Goal: Contribute content: Add original content to the website for others to see

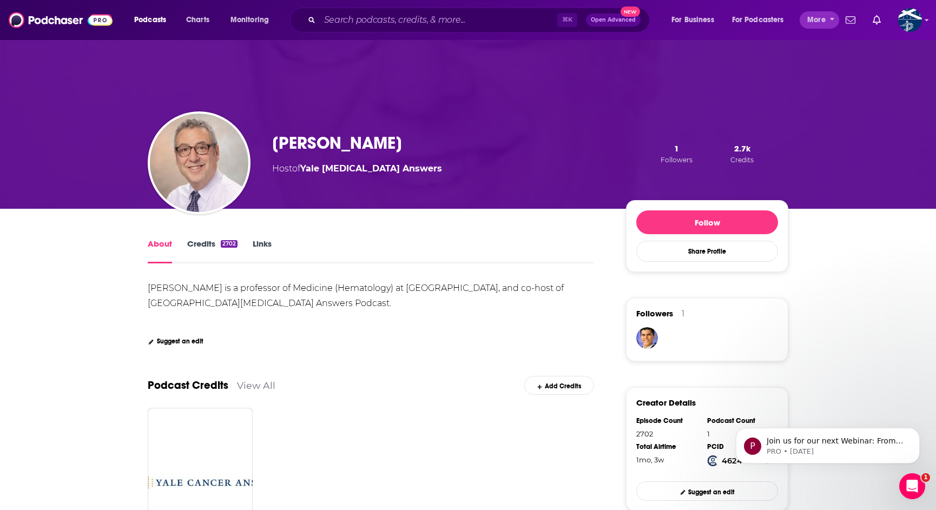
click at [832, 17] on icon "open menu" at bounding box center [832, 18] width 5 height 8
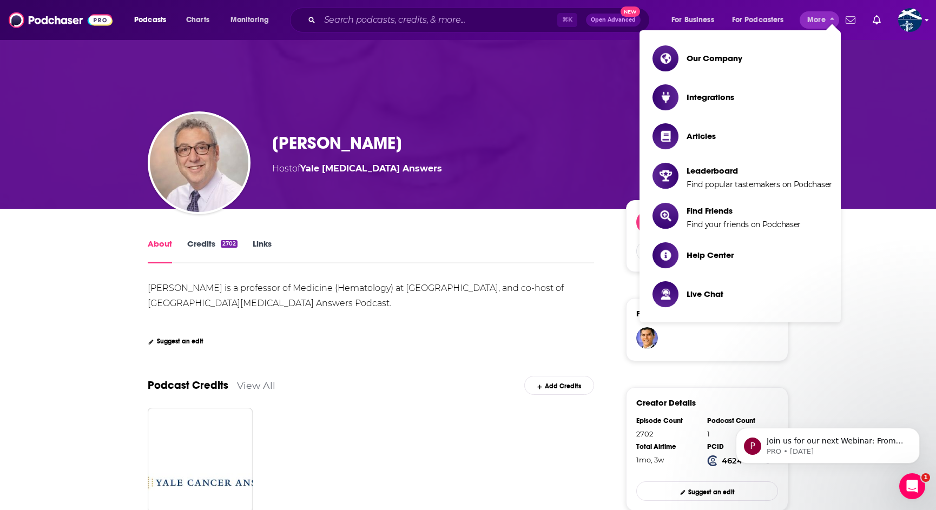
click at [927, 21] on icon "Show profile menu" at bounding box center [927, 20] width 4 height 2
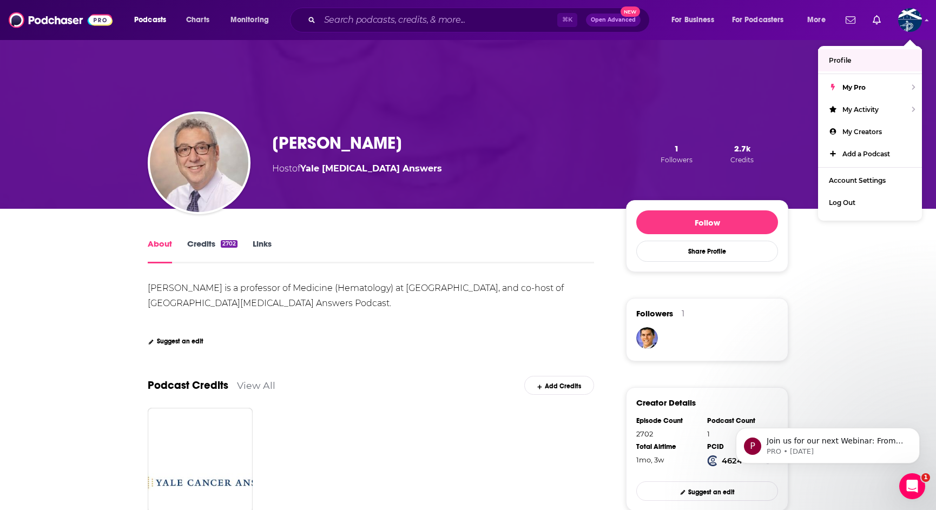
click at [846, 59] on span "Profile" at bounding box center [839, 60] width 22 height 8
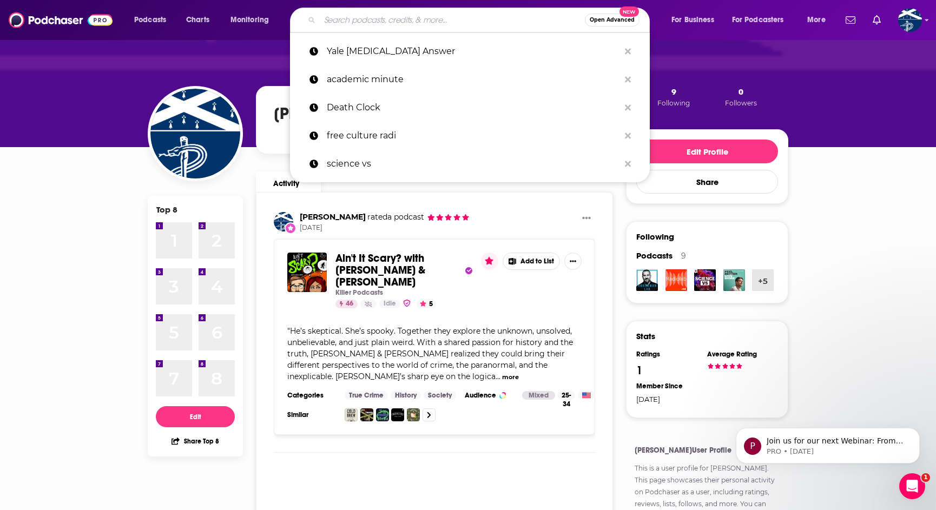
click at [376, 19] on input "Search podcasts, credits, & more..." at bounding box center [452, 19] width 265 height 17
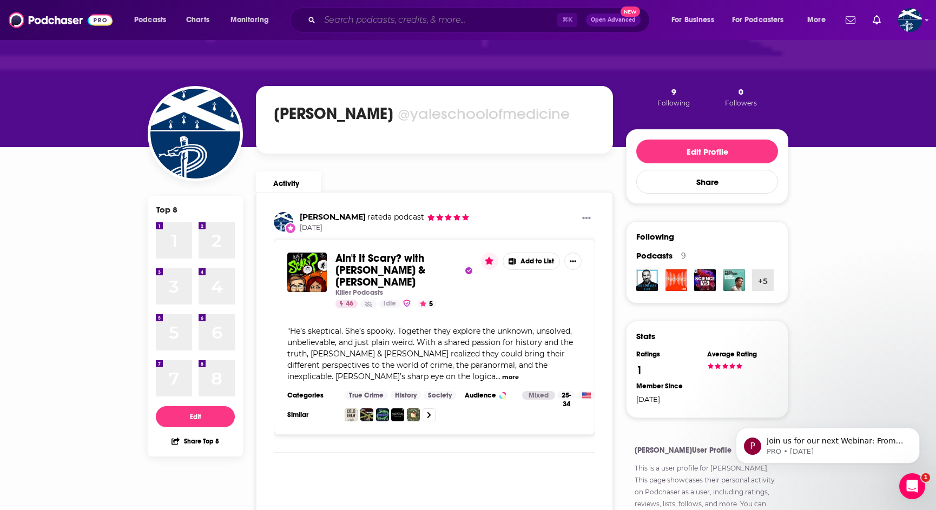
click at [402, 22] on input "Search podcasts, credits, & more..." at bounding box center [438, 19] width 237 height 17
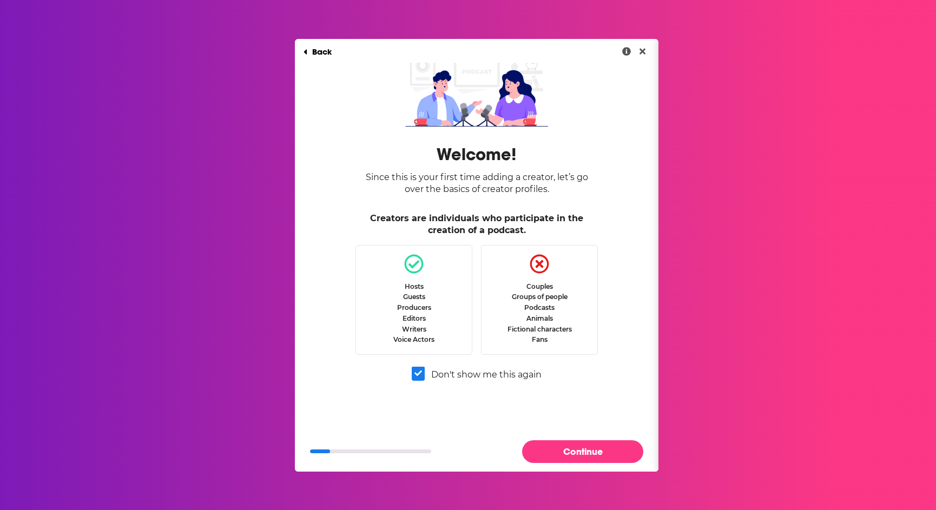
click at [587, 449] on button "Continue" at bounding box center [582, 451] width 121 height 22
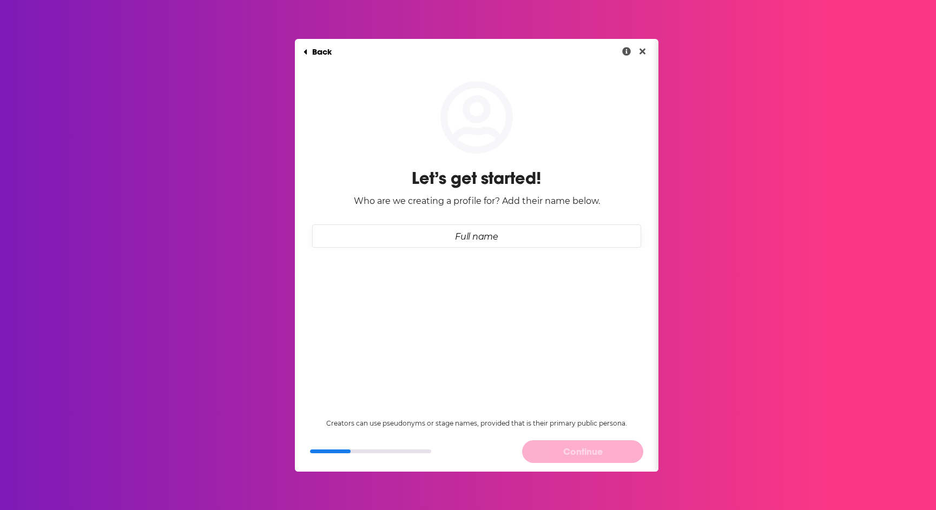
click at [463, 237] on input "Full name" at bounding box center [476, 235] width 329 height 23
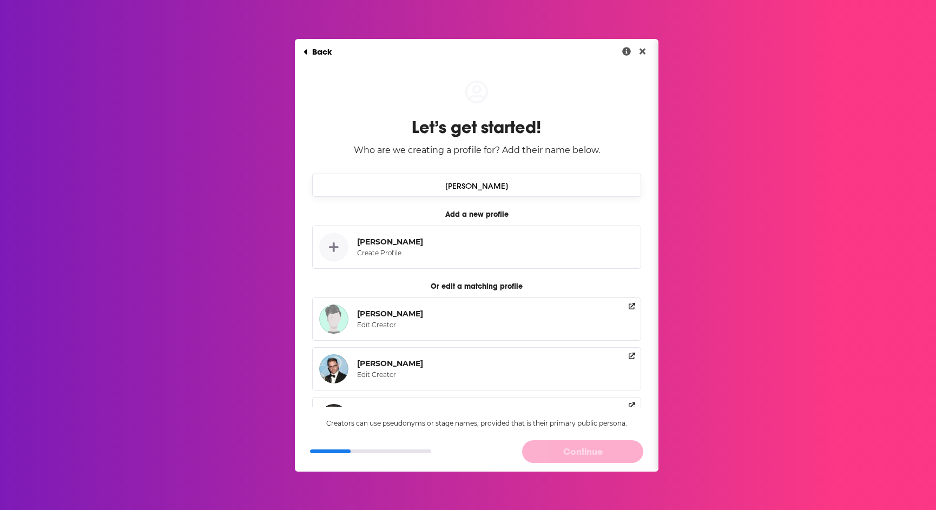
type input "Dr. Eric Winer"
click at [333, 249] on icon "Dialog" at bounding box center [334, 247] width 10 height 10
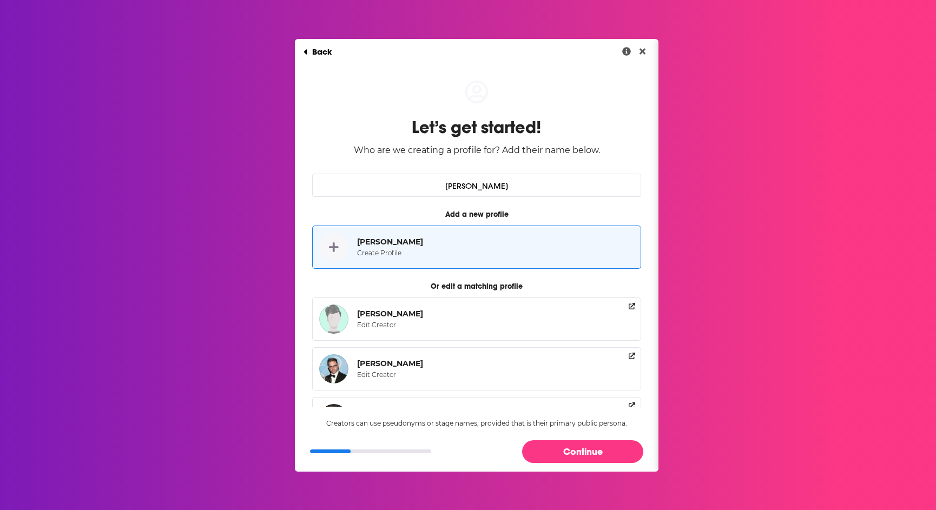
click at [580, 454] on button "Continue" at bounding box center [582, 451] width 121 height 22
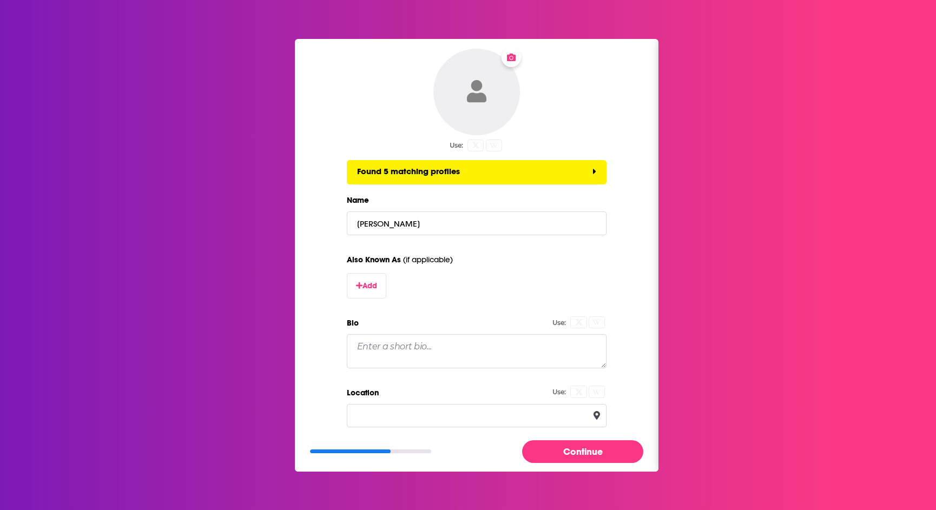
scroll to position [110, 0]
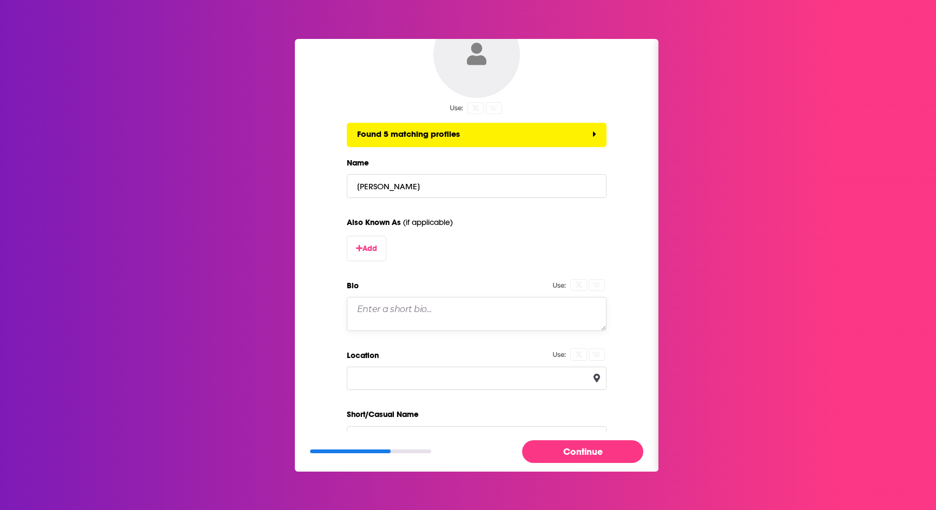
click at [384, 309] on textarea "Bio" at bounding box center [477, 314] width 260 height 34
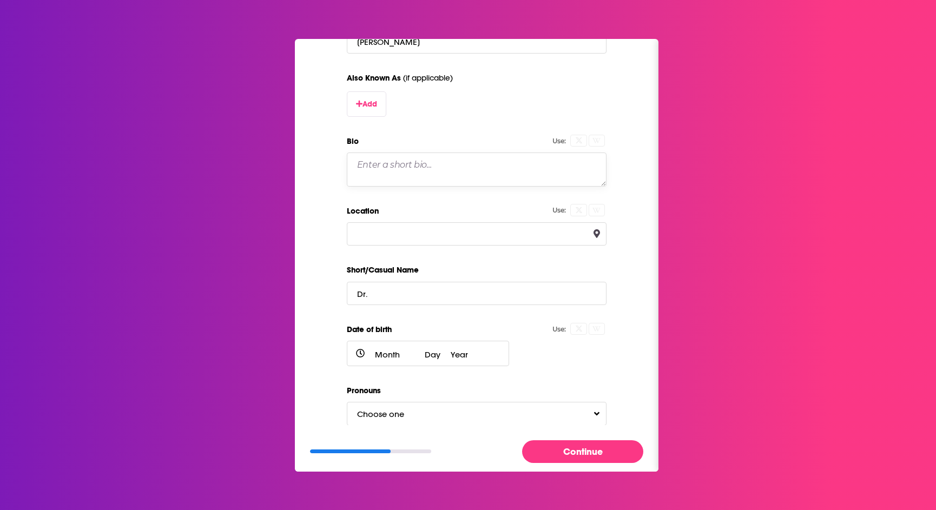
scroll to position [233, 0]
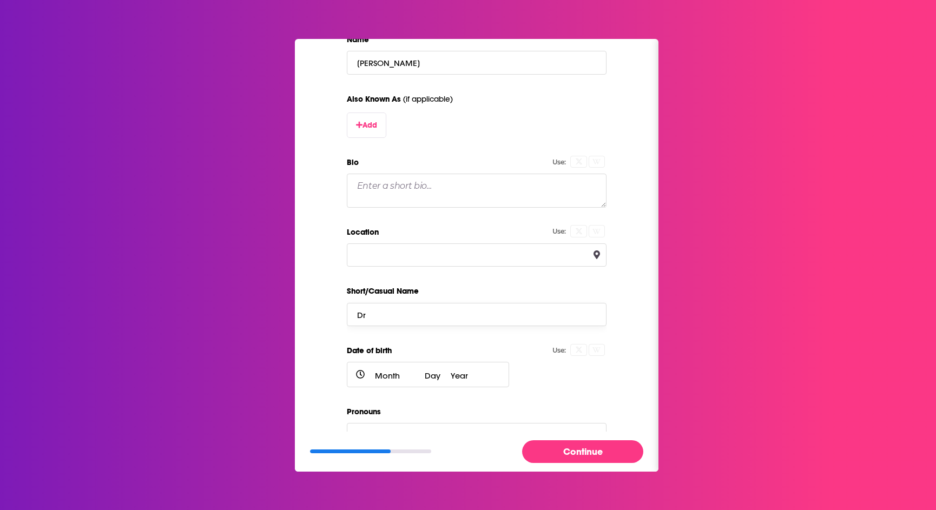
type input "D"
type input "E"
type input "Dr."
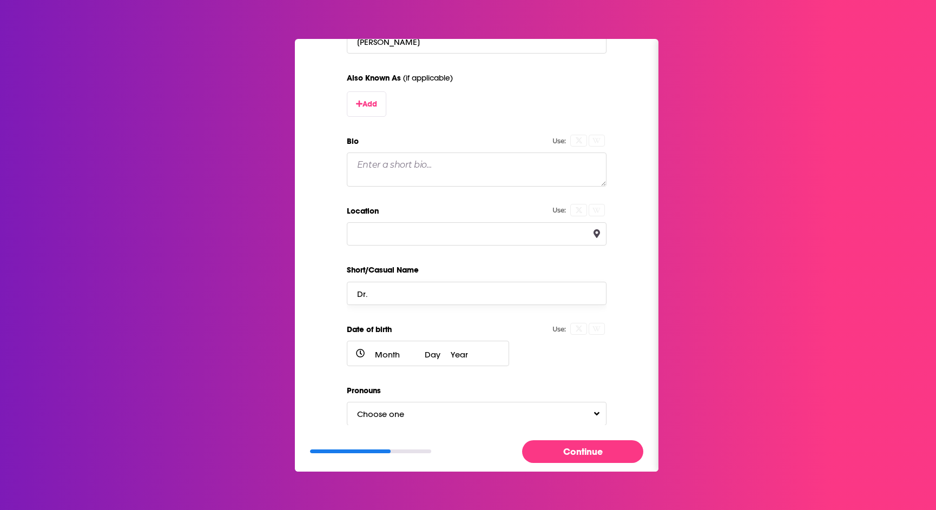
scroll to position [254, 0]
select select "0"
select select "1"
select select "2025"
click at [423, 413] on span "Choose one" at bounding box center [391, 414] width 69 height 10
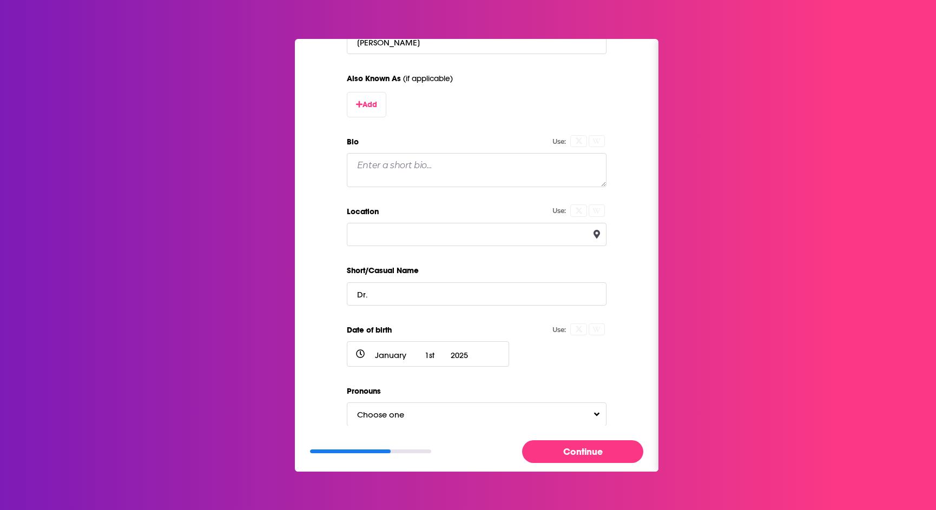
select select "none"
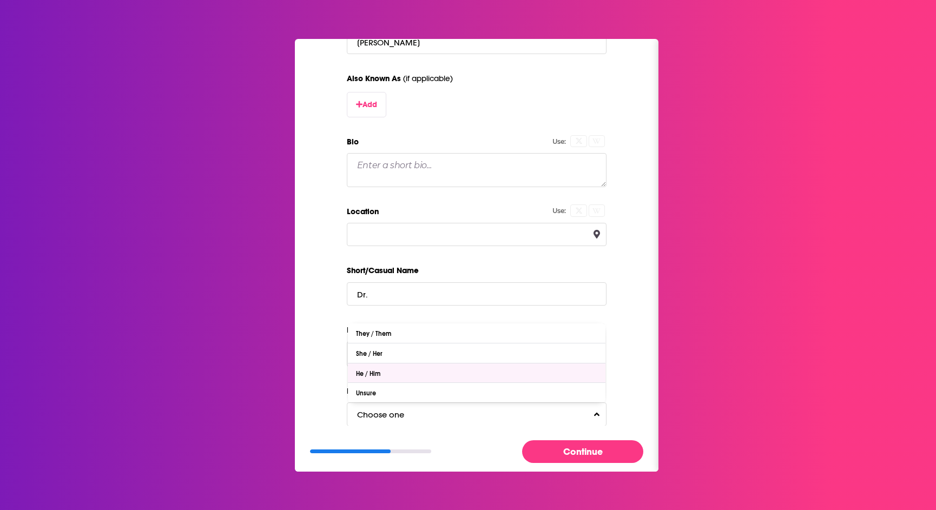
click at [368, 374] on div "He / Him" at bounding box center [371, 374] width 30 height 8
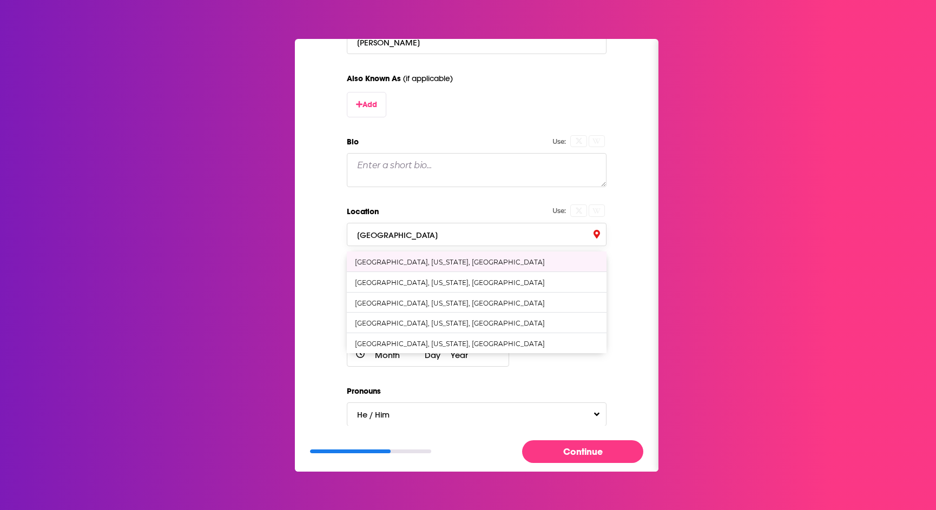
click at [394, 257] on div "New Haven, Connecticut, United States" at bounding box center [477, 261] width 260 height 20
type input "New Haven, Connecticut, United States"
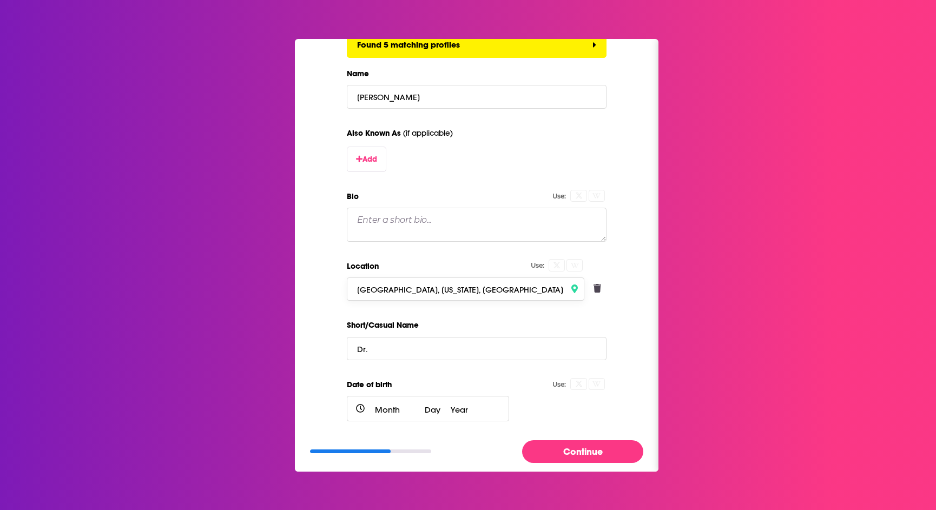
scroll to position [200, 0]
click at [402, 229] on textarea "Bio" at bounding box center [477, 224] width 260 height 34
click at [376, 225] on textarea "Bio" at bounding box center [477, 224] width 260 height 34
paste textarea "Dr. Eric Winer was appointed Director of Yale Cancer Center and President and P…"
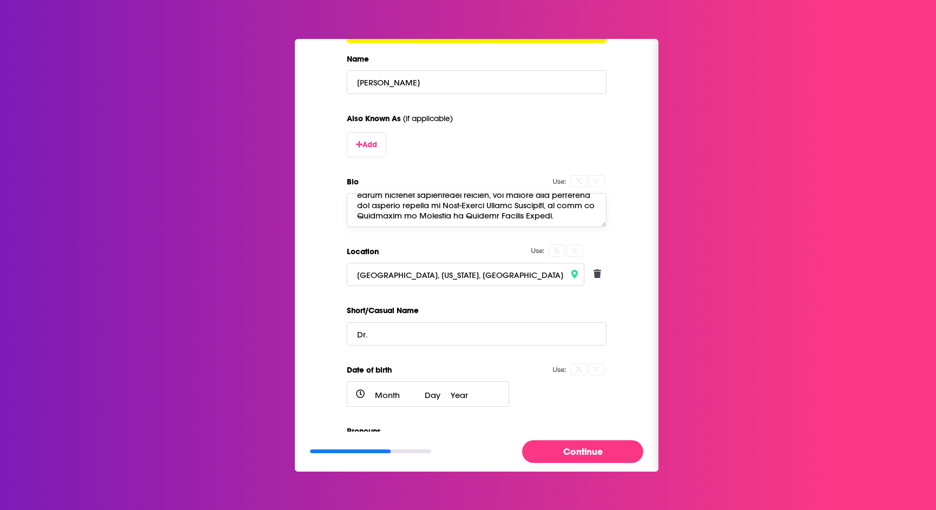
scroll to position [251, 0]
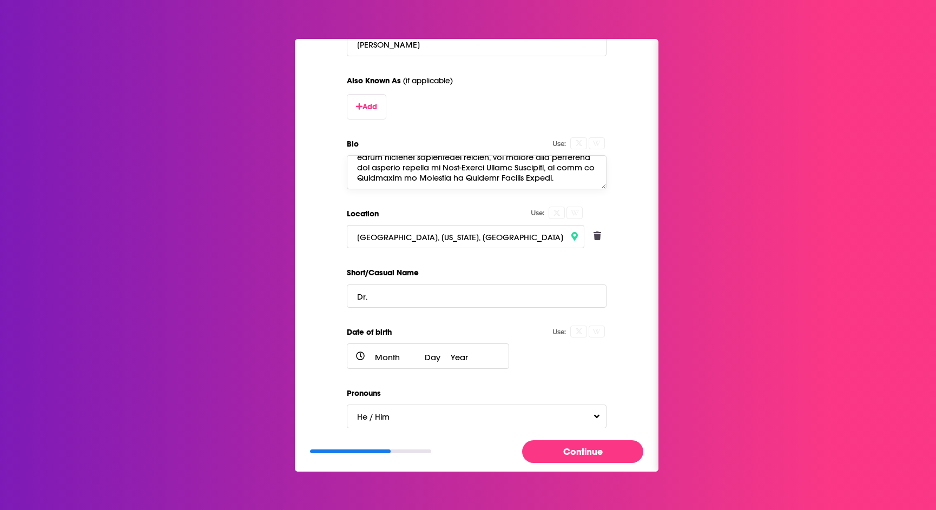
type textarea "Dr. Eric Winer was appointed Director of Yale Cancer Center and President and P…"
click at [380, 297] on input "Dr." at bounding box center [477, 295] width 260 height 23
type input "D"
type input "E"
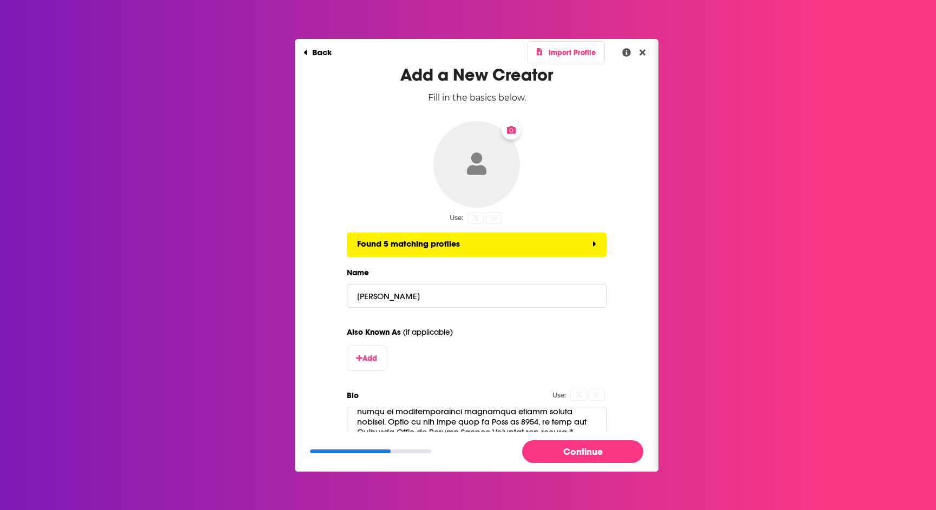
scroll to position [0, 0]
type input "Eric"
click at [512, 133] on icon "Change Photo" at bounding box center [511, 130] width 9 height 8
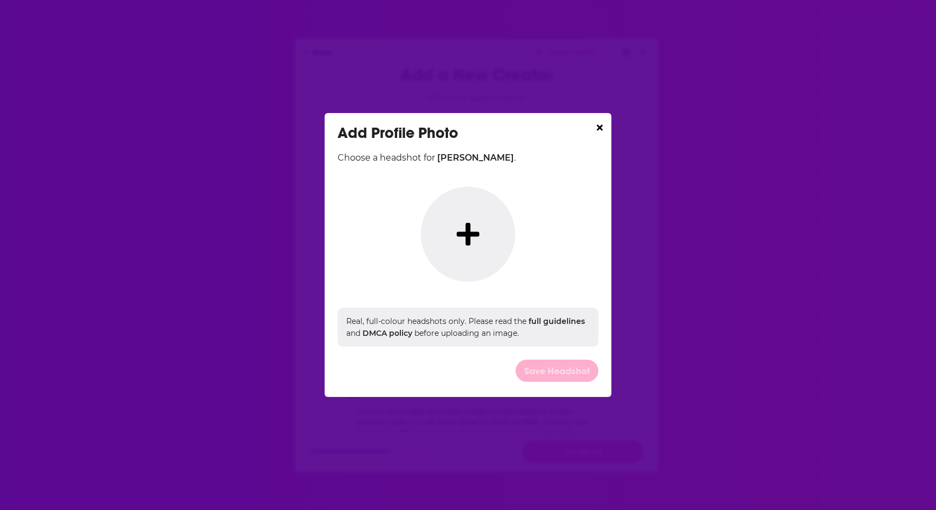
click at [467, 233] on icon "Dialog" at bounding box center [467, 234] width 23 height 23
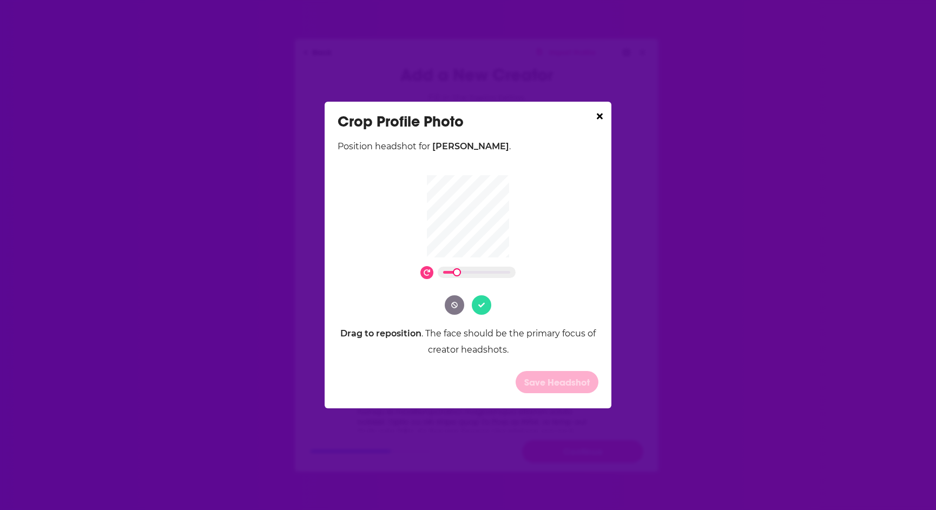
drag, startPoint x: 447, startPoint y: 276, endPoint x: 423, endPoint y: 279, distance: 24.0
drag, startPoint x: 456, startPoint y: 277, endPoint x: 438, endPoint y: 277, distance: 18.4
click at [482, 311] on button "Dialog" at bounding box center [481, 304] width 19 height 19
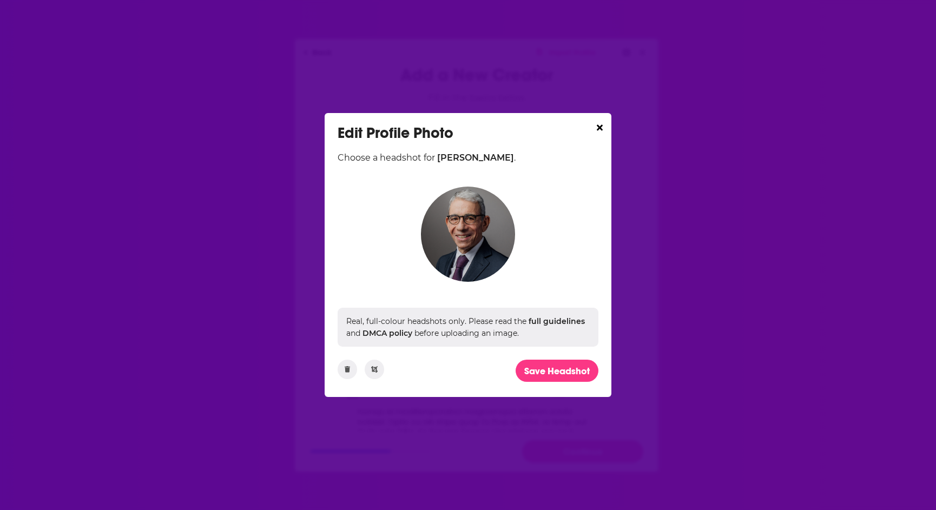
click at [545, 373] on button "Save Headshot" at bounding box center [556, 371] width 83 height 22
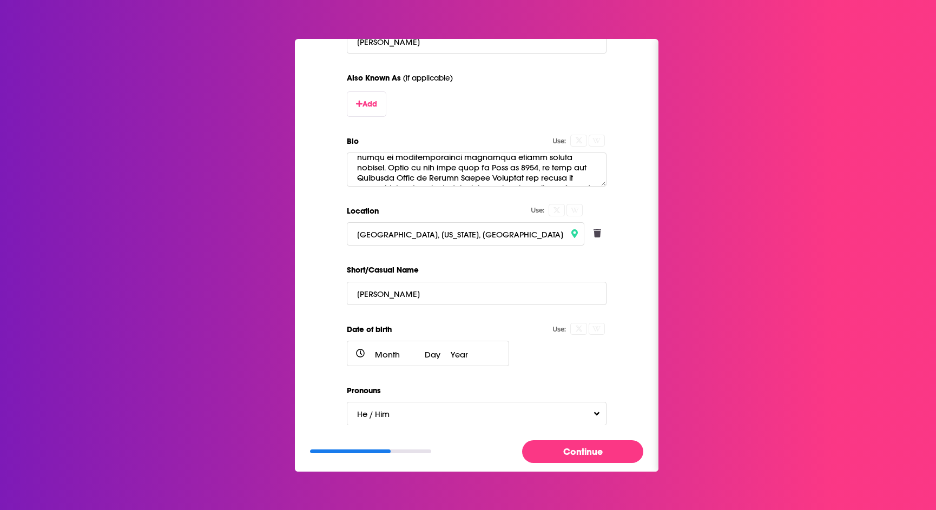
scroll to position [256, 0]
click at [572, 449] on button "Continue" at bounding box center [582, 451] width 121 height 22
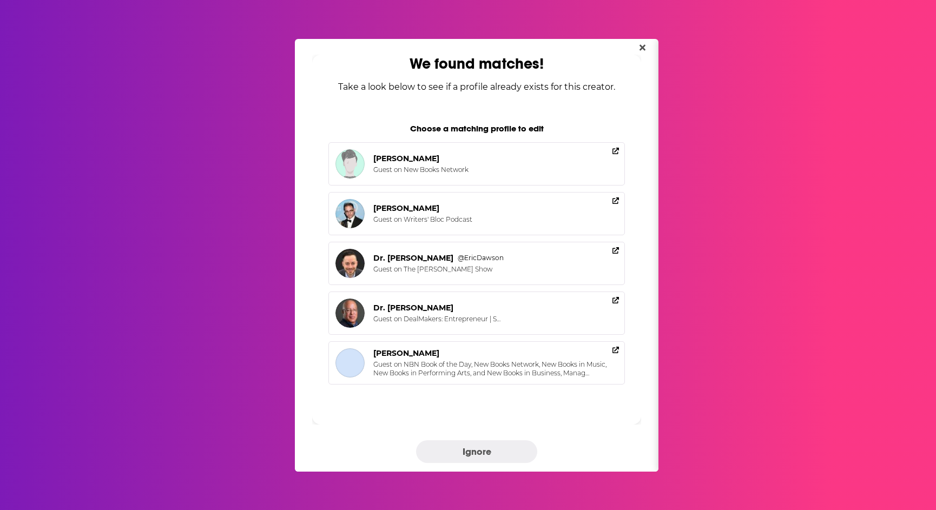
scroll to position [0, 0]
click at [469, 450] on button "Ignore" at bounding box center [476, 451] width 121 height 22
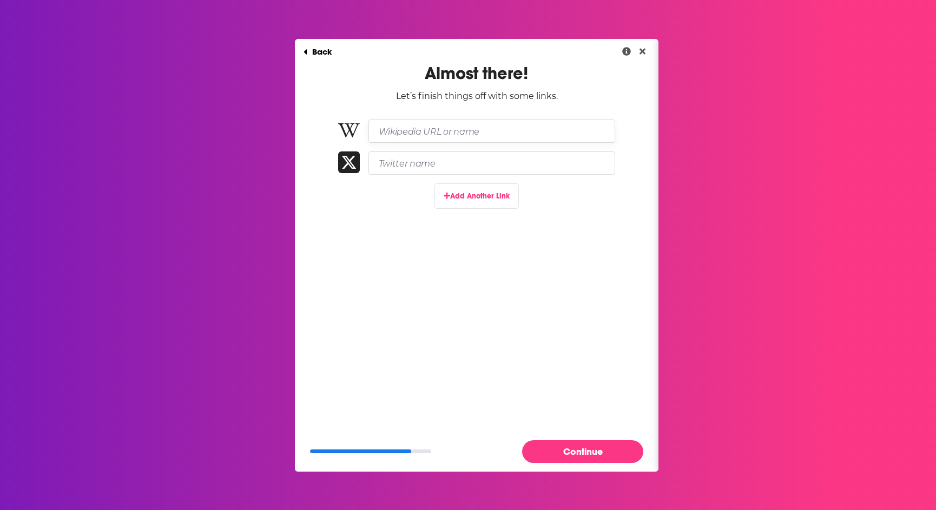
click at [448, 126] on input "Wikipedia URL or name" at bounding box center [491, 131] width 247 height 23
paste input "https://en.wikipedia.org/wiki/Eric_Winer"
type input "https://en.wikipedia.org/wiki/Eric_Winer"
click at [415, 162] on input "Twitter name" at bounding box center [491, 162] width 247 height 23
click at [377, 165] on input "DrEricWiner" at bounding box center [481, 162] width 226 height 23
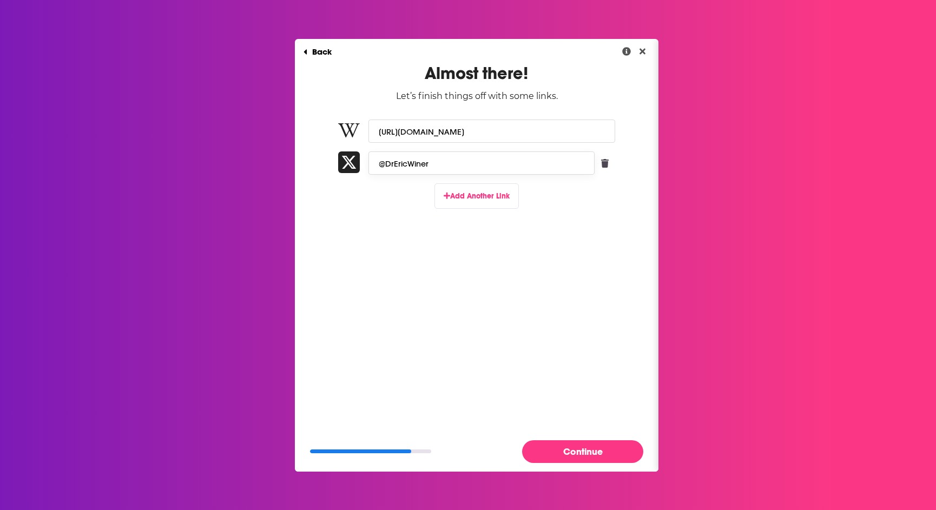
type input "@DrEricWiner"
click at [586, 447] on button "Continue" at bounding box center [582, 451] width 121 height 22
click at [496, 204] on button "Add Another Link" at bounding box center [476, 195] width 84 height 25
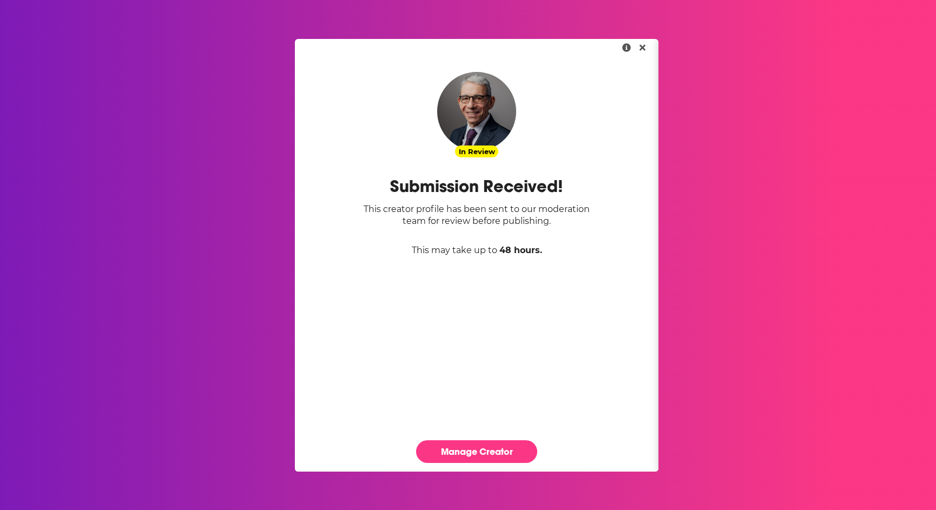
click at [514, 450] on link "Manage Creator" at bounding box center [476, 451] width 121 height 22
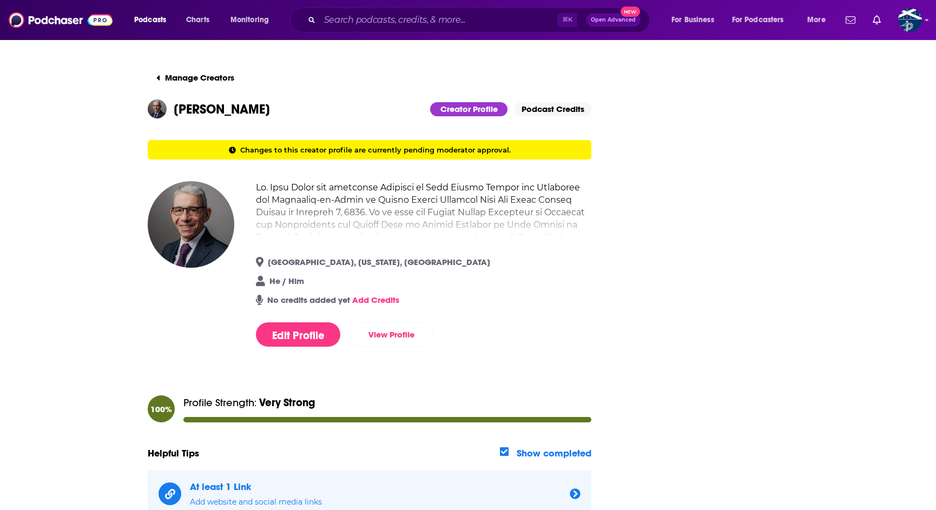
click at [300, 341] on button "Edit Profile" at bounding box center [298, 334] width 84 height 24
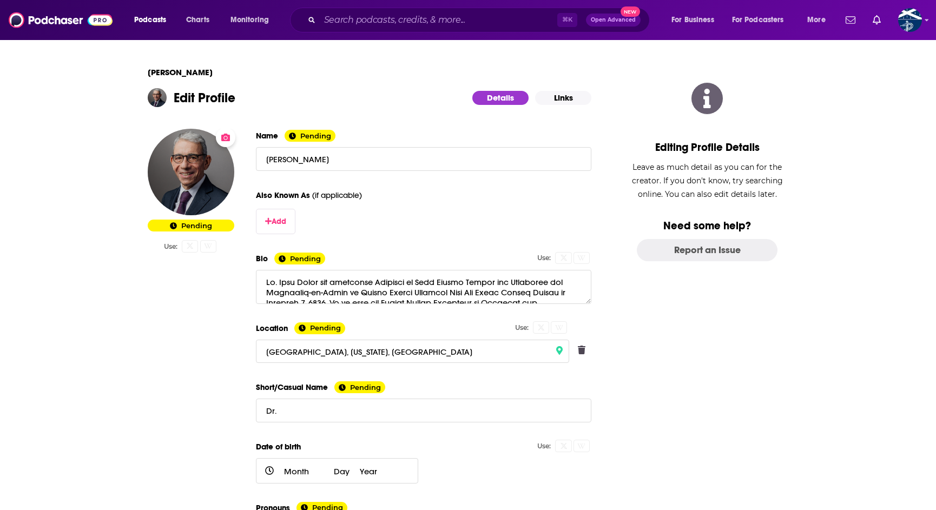
click at [563, 104] on button "Links" at bounding box center [563, 98] width 56 height 14
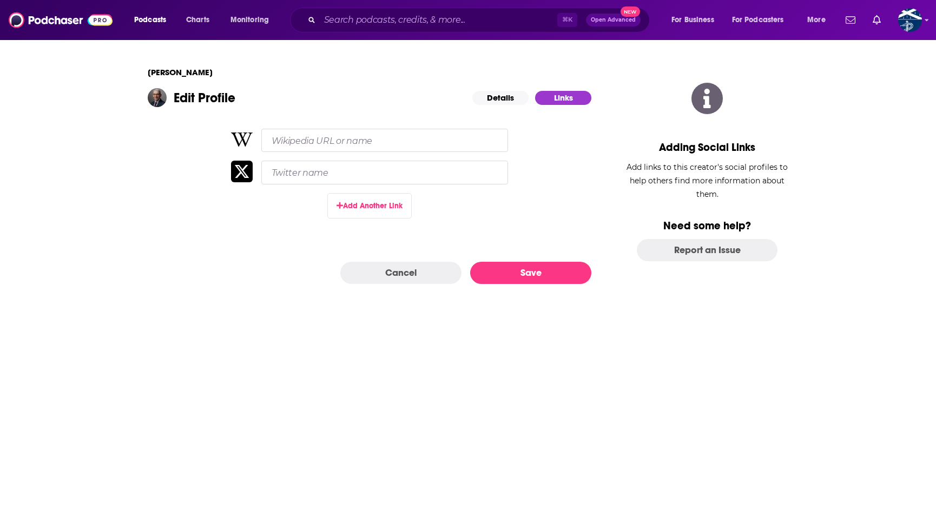
click at [367, 209] on button "Add Another Link" at bounding box center [369, 205] width 84 height 25
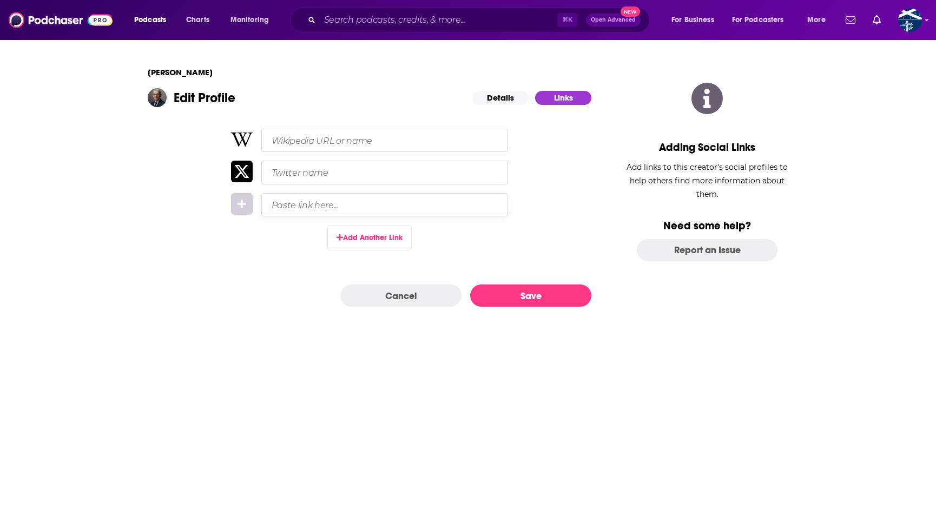
click at [333, 209] on input "Paste link here..." at bounding box center [384, 204] width 247 height 23
click at [315, 204] on input "Paste link here..." at bounding box center [384, 204] width 247 height 23
paste input "https://www.yalecancercenter.org/profile/eric-winer/"
type input "https://www.yalecancercenter.org/profile/eric-winer/"
click at [562, 300] on button "Save" at bounding box center [530, 295] width 121 height 22
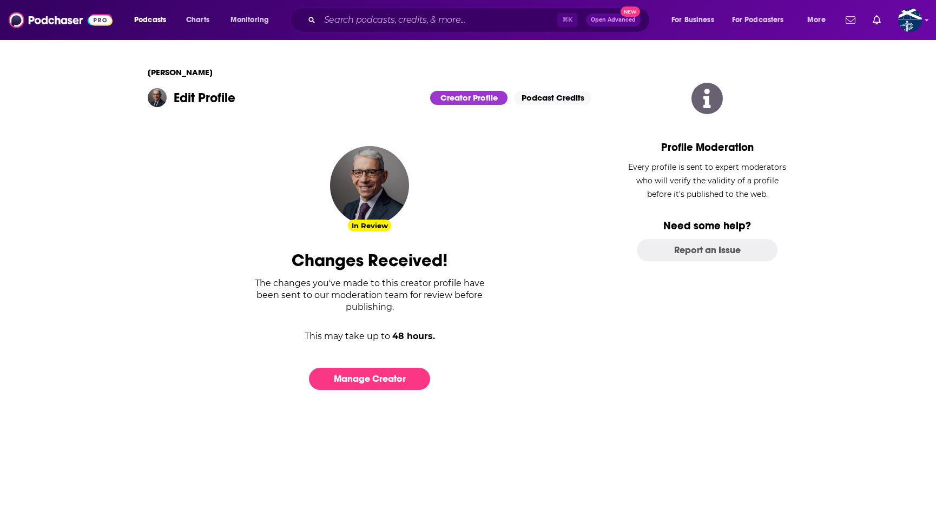
click at [551, 98] on link "Podcast Credits" at bounding box center [552, 98] width 77 height 14
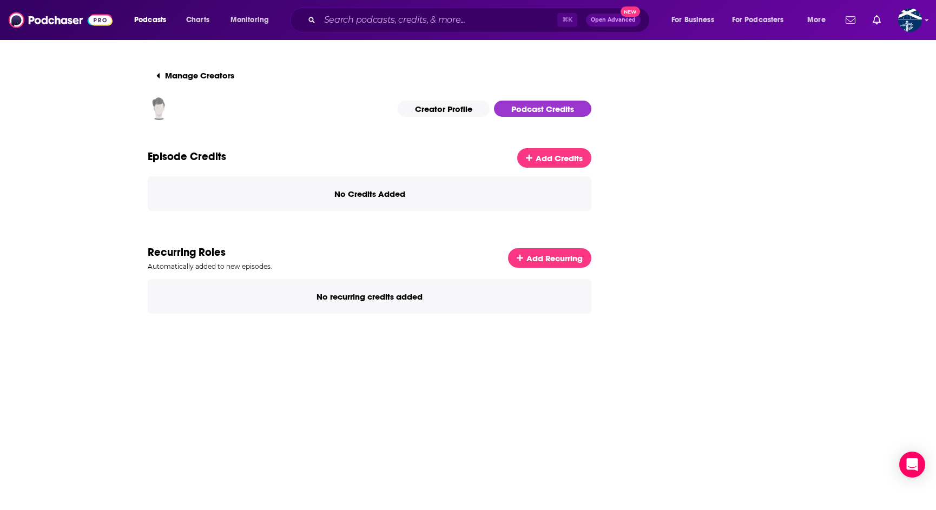
click at [540, 260] on span "Add Recurring" at bounding box center [554, 258] width 56 height 10
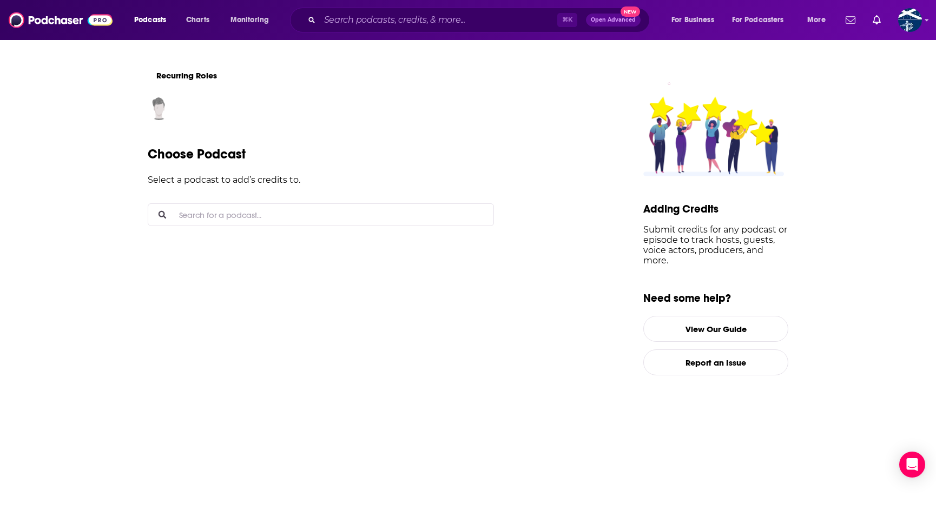
click at [273, 211] on input "Search for a podcast..." at bounding box center [330, 215] width 310 height 22
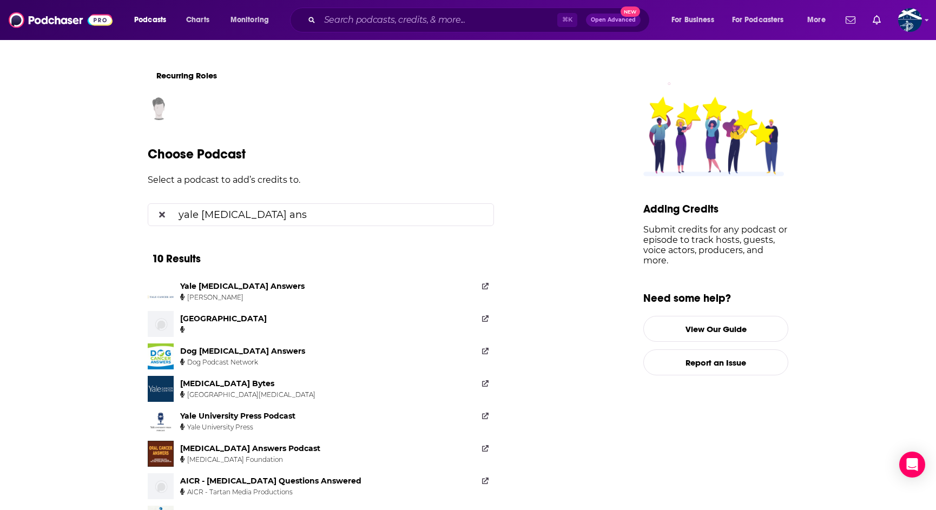
type input "yale cancer ans"
click at [368, 294] on link "Yale Cancer Answers Dr. Eric P. Winer" at bounding box center [321, 292] width 346 height 26
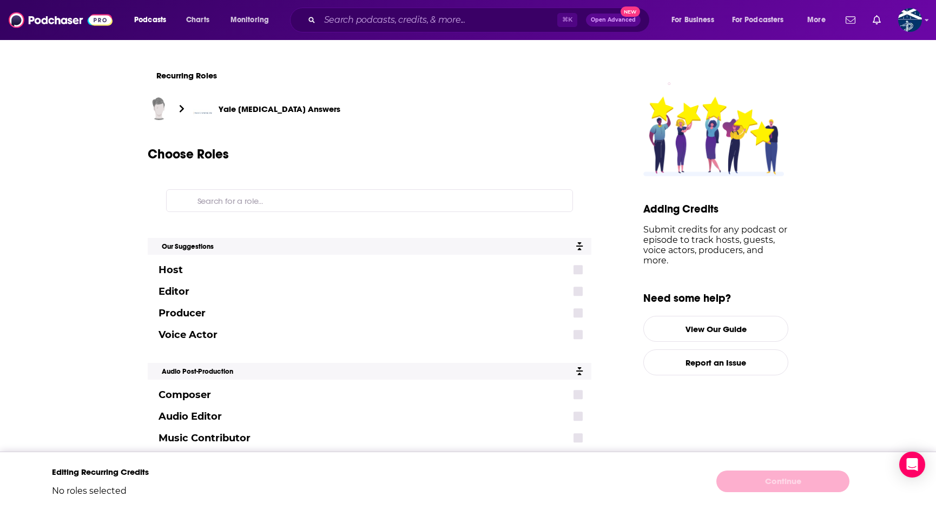
click at [171, 275] on span "Host" at bounding box center [170, 270] width 24 height 12
click at [573, 273] on icon "Add Role" at bounding box center [578, 270] width 10 height 10
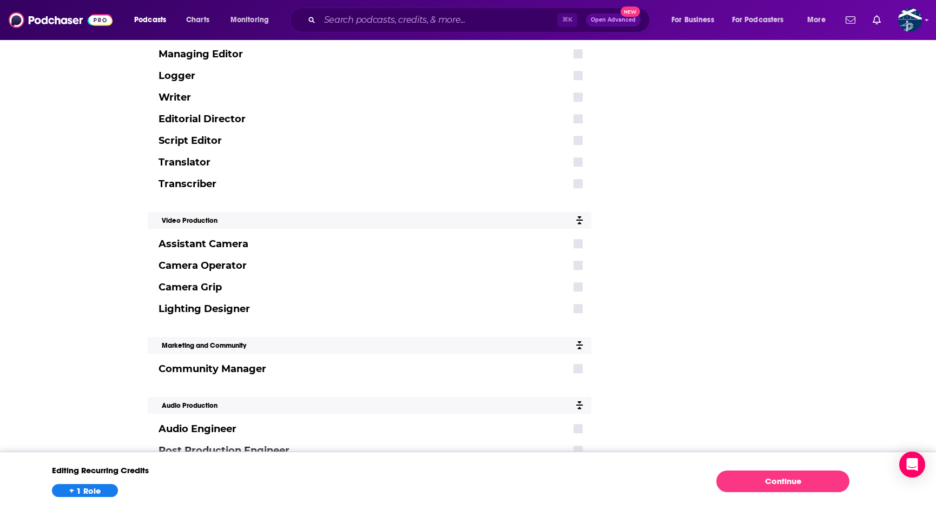
scroll to position [1743, 0]
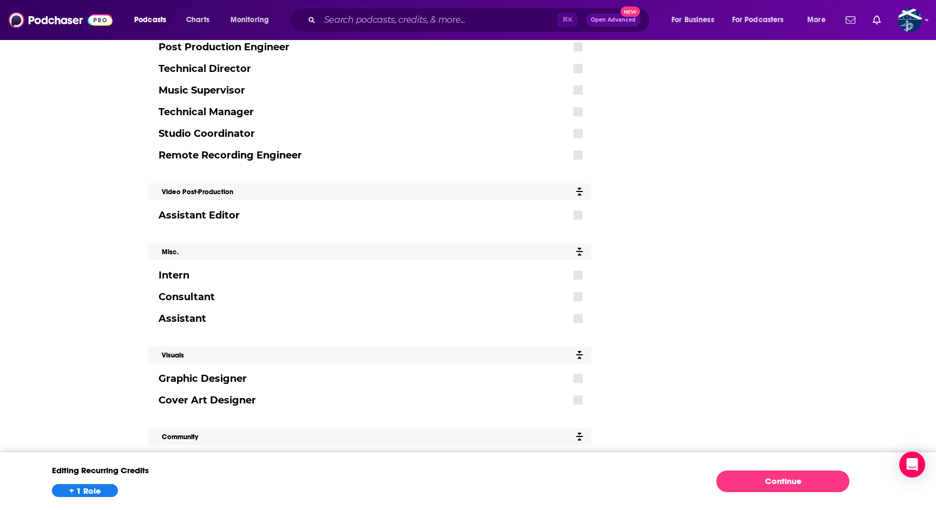
click at [740, 479] on link "Continue" at bounding box center [782, 481] width 133 height 22
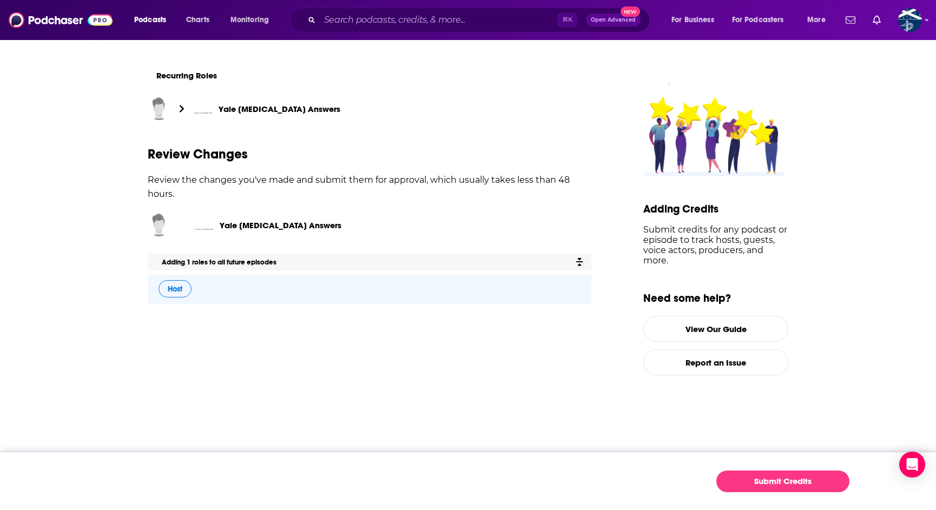
click at [785, 483] on button "Submit Credits" at bounding box center [782, 481] width 133 height 22
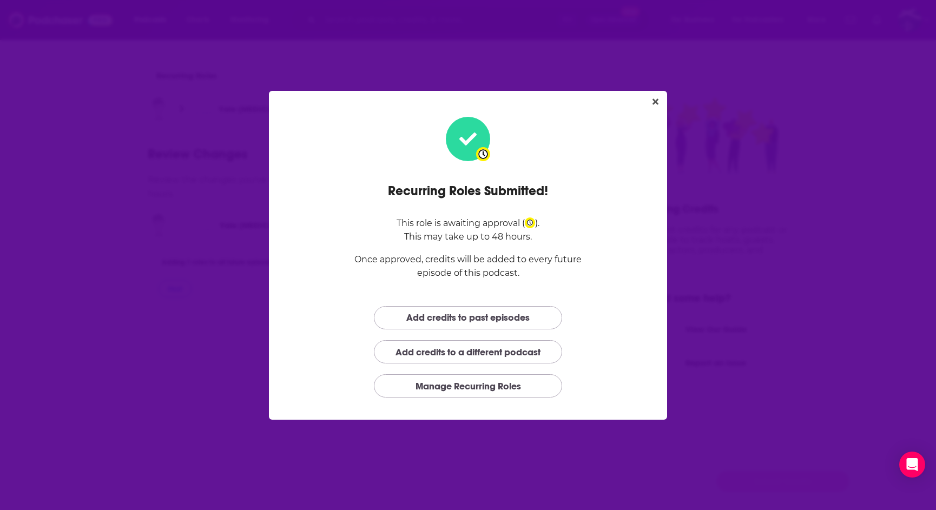
click at [461, 313] on link "Add credits to past episodes" at bounding box center [468, 317] width 188 height 23
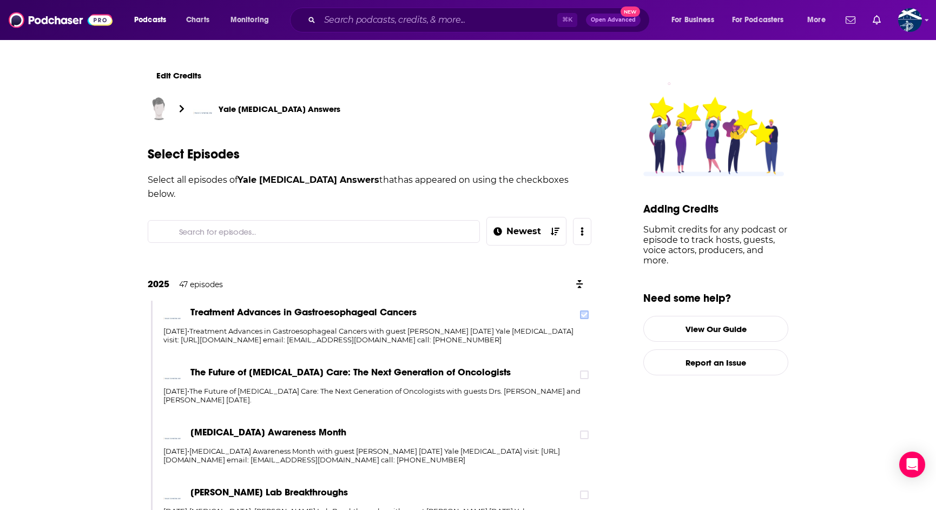
click at [586, 311] on icon at bounding box center [584, 314] width 6 height 6
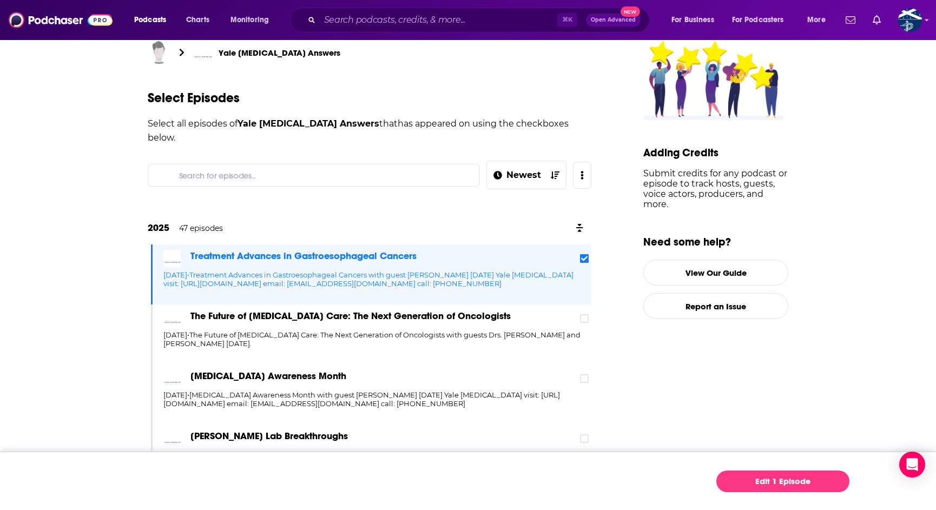
scroll to position [77, 0]
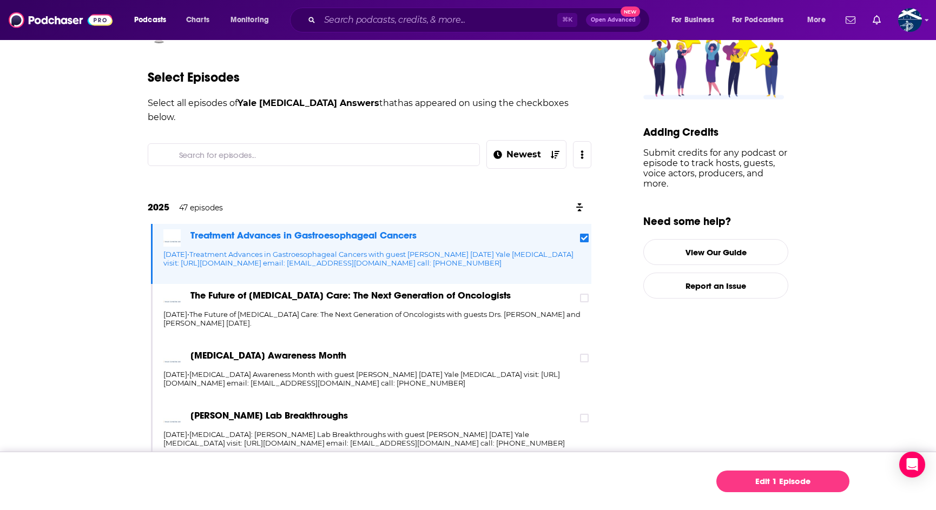
click at [580, 144] on button "open menu" at bounding box center [582, 154] width 18 height 27
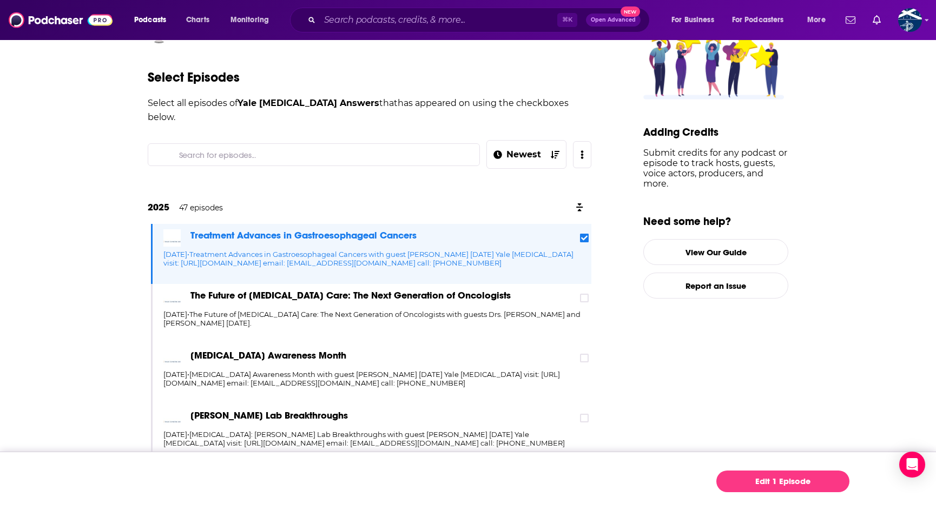
click at [580, 141] on button "open menu" at bounding box center [582, 154] width 18 height 27
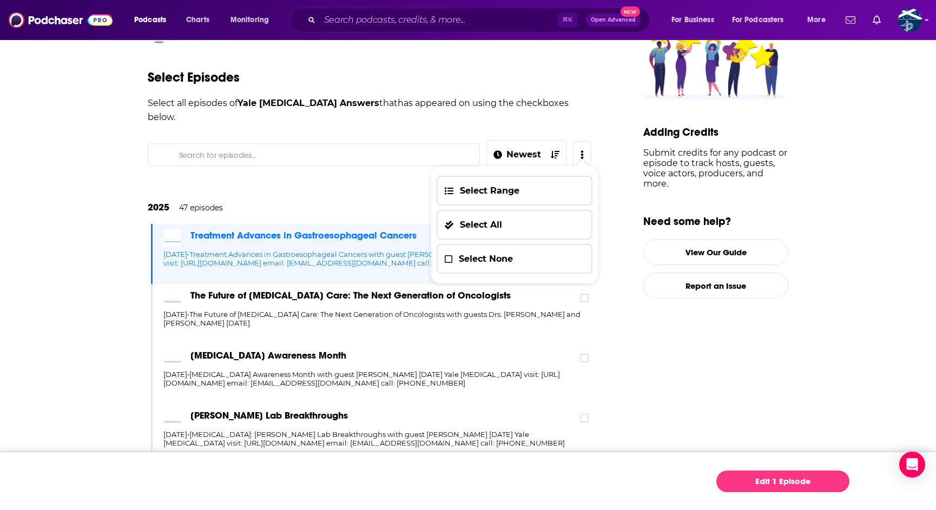
click at [502, 195] on button "Select Range" at bounding box center [514, 191] width 156 height 30
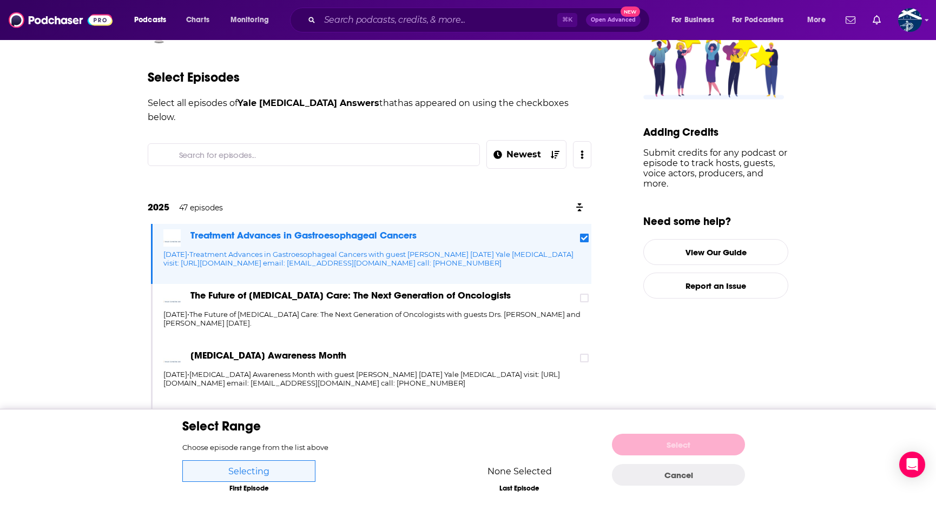
click at [659, 476] on button "Cancel" at bounding box center [678, 475] width 133 height 22
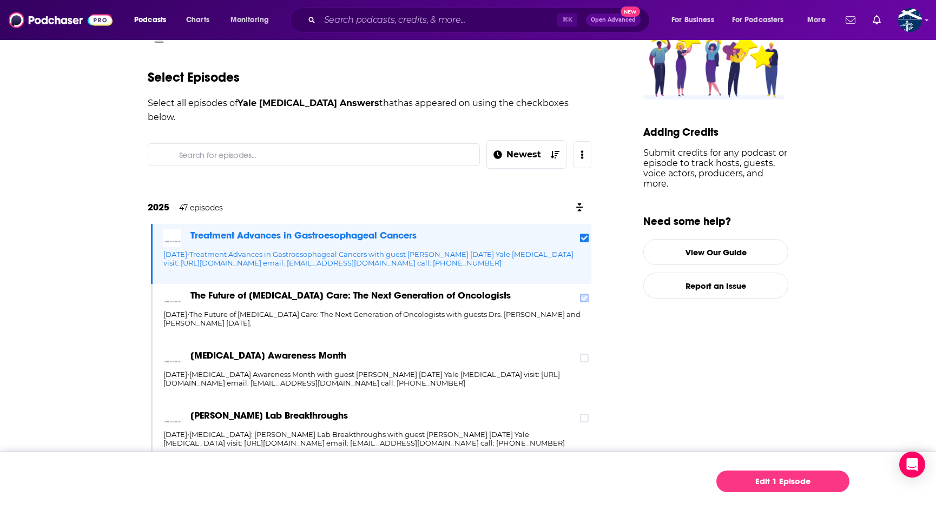
click at [585, 296] on icon at bounding box center [584, 298] width 6 height 5
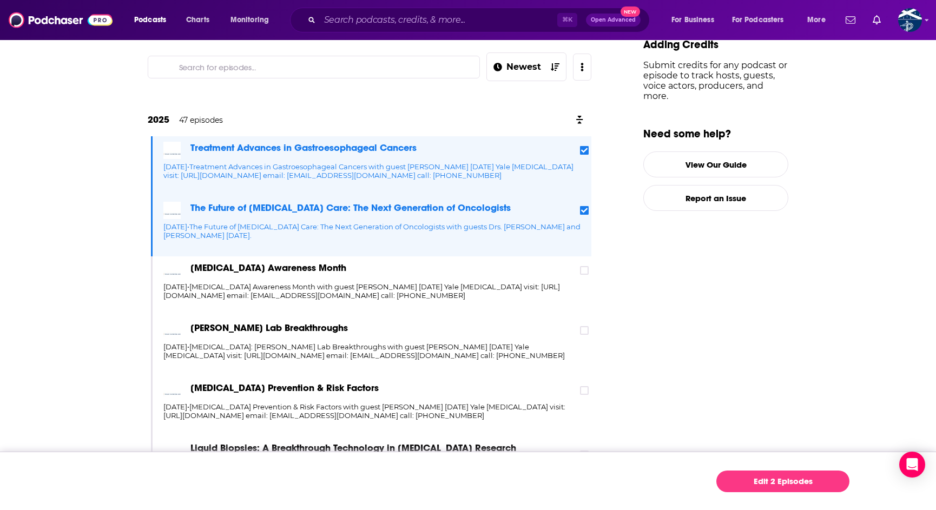
scroll to position [235, 0]
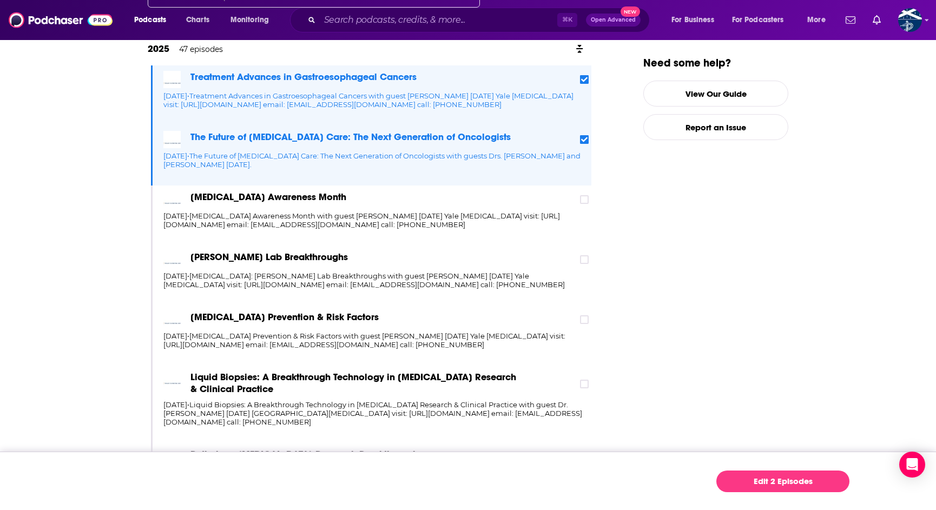
click at [584, 191] on div "[MEDICAL_DATA] Awareness Month" at bounding box center [377, 199] width 428 height 17
click at [585, 197] on icon at bounding box center [584, 199] width 6 height 5
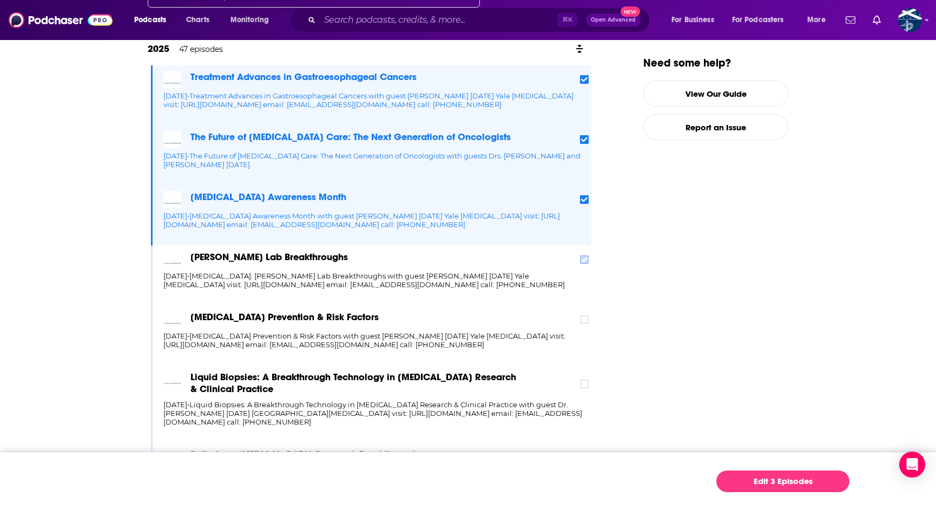
click at [584, 256] on icon at bounding box center [584, 259] width 6 height 6
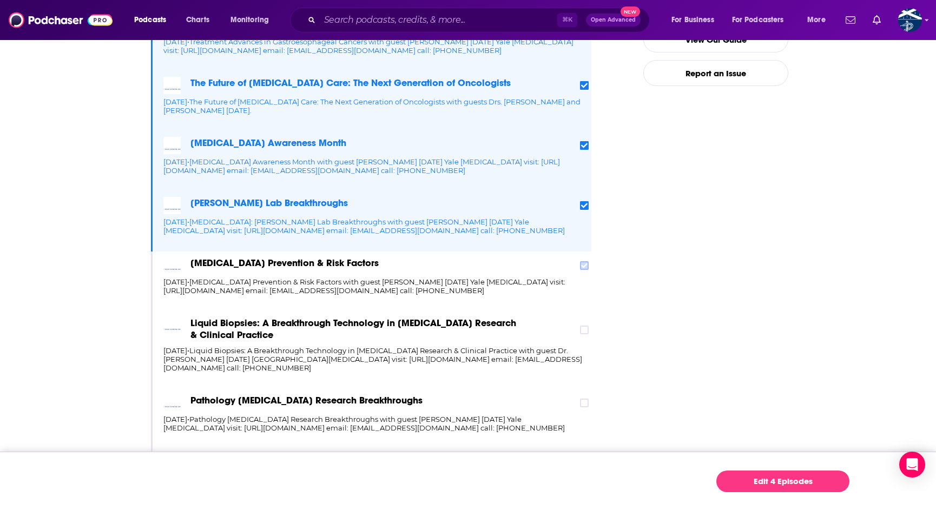
click at [585, 262] on icon at bounding box center [584, 265] width 6 height 6
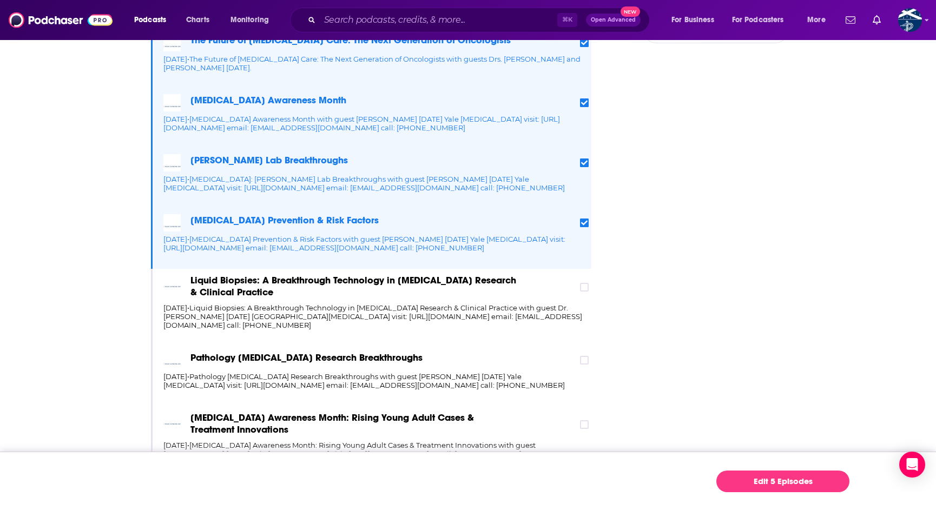
scroll to position [349, 0]
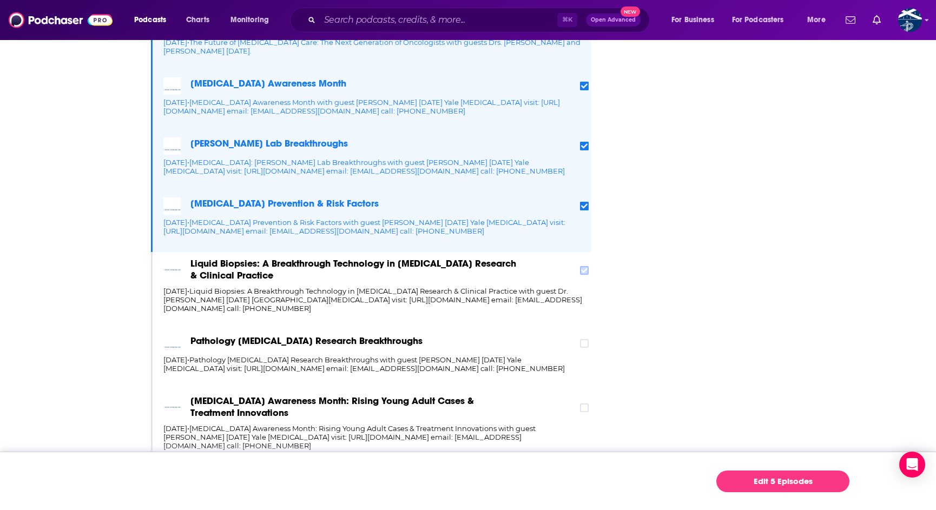
click at [581, 266] on label at bounding box center [584, 270] width 9 height 9
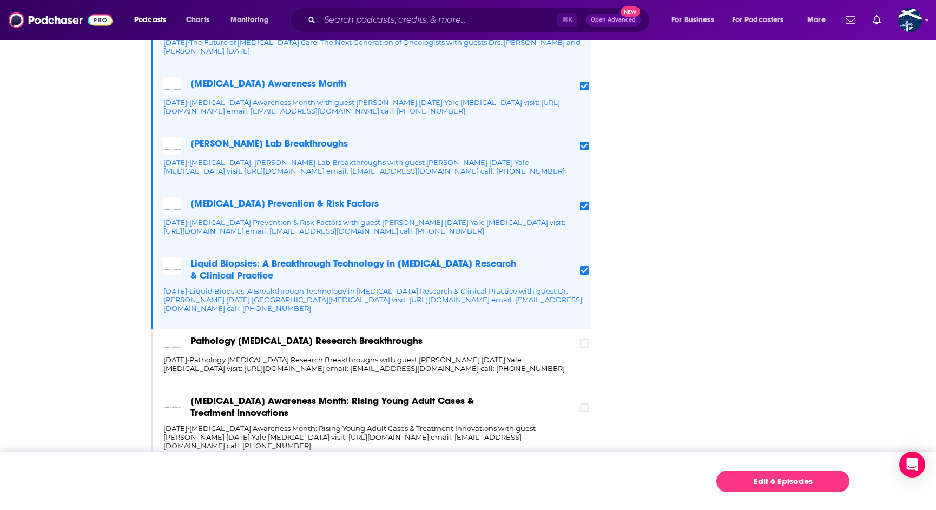
scroll to position [388, 0]
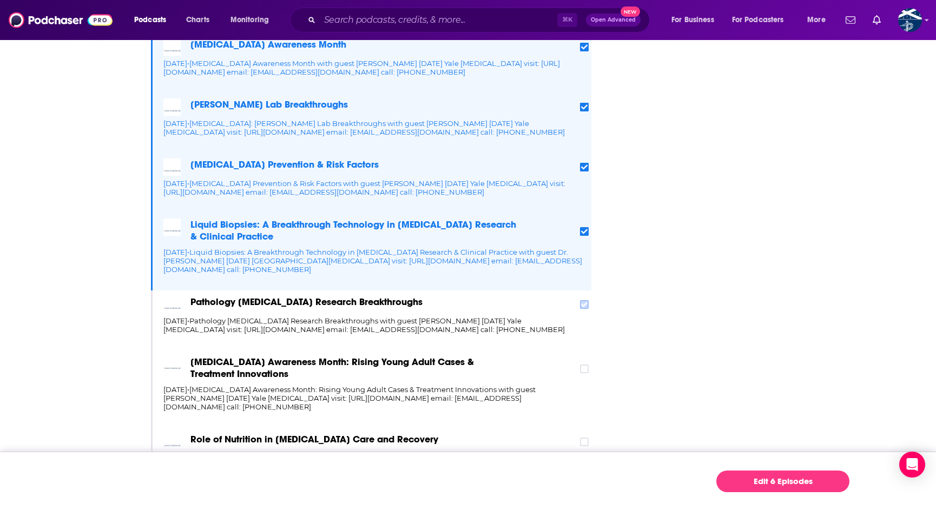
click at [583, 301] on icon at bounding box center [584, 304] width 6 height 6
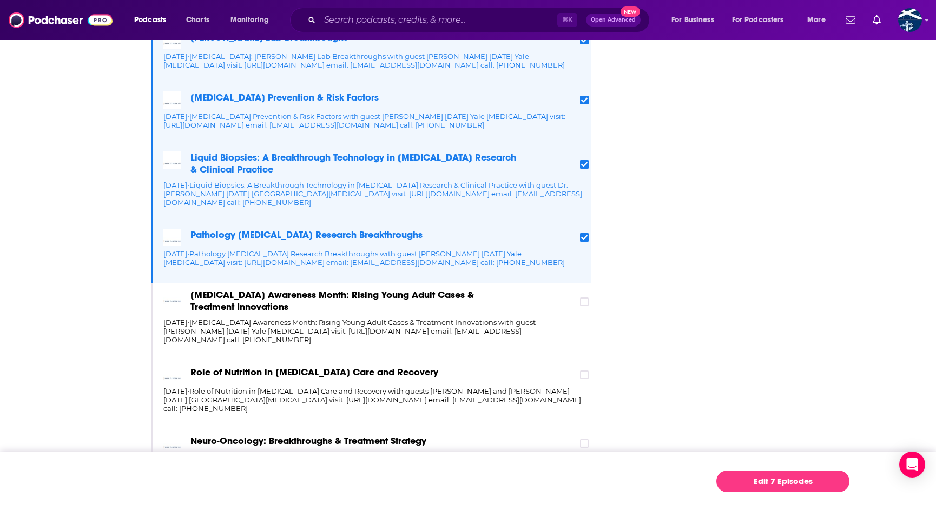
scroll to position [488, 0]
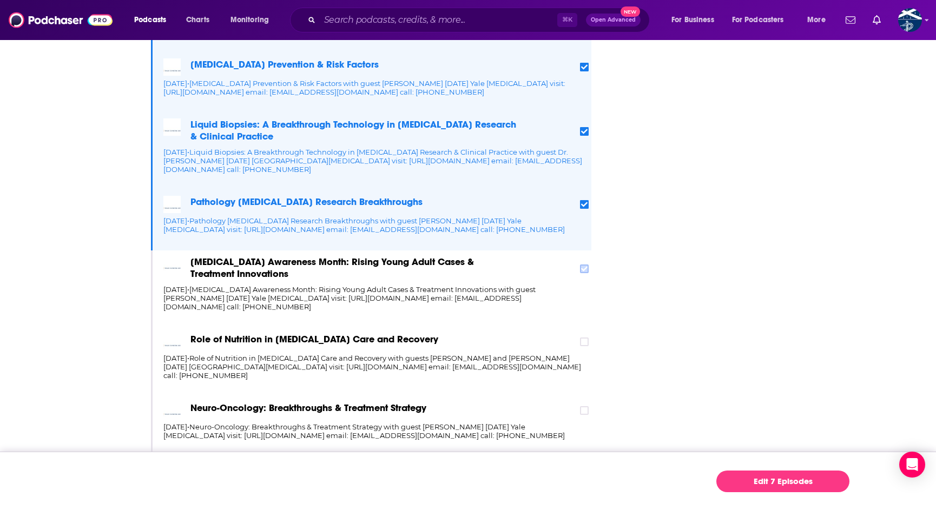
click at [583, 264] on label at bounding box center [584, 268] width 9 height 9
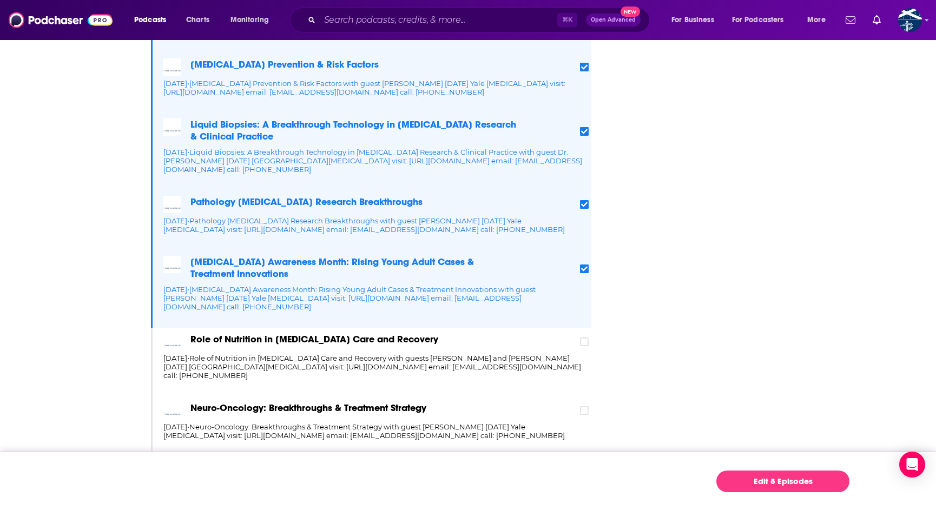
scroll to position [582, 0]
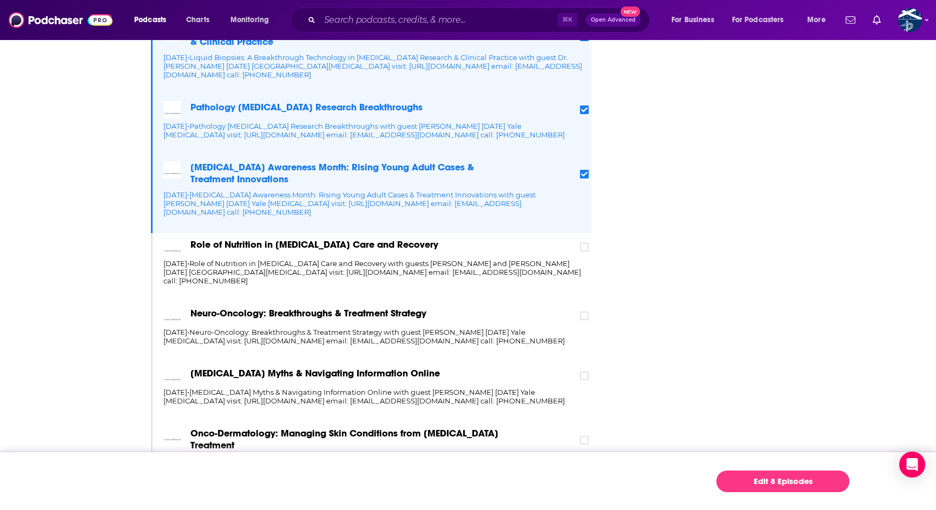
click at [582, 238] on div "Role of Nutrition in Cancer Care and Recovery" at bounding box center [377, 246] width 428 height 17
click at [583, 244] on icon at bounding box center [584, 247] width 6 height 6
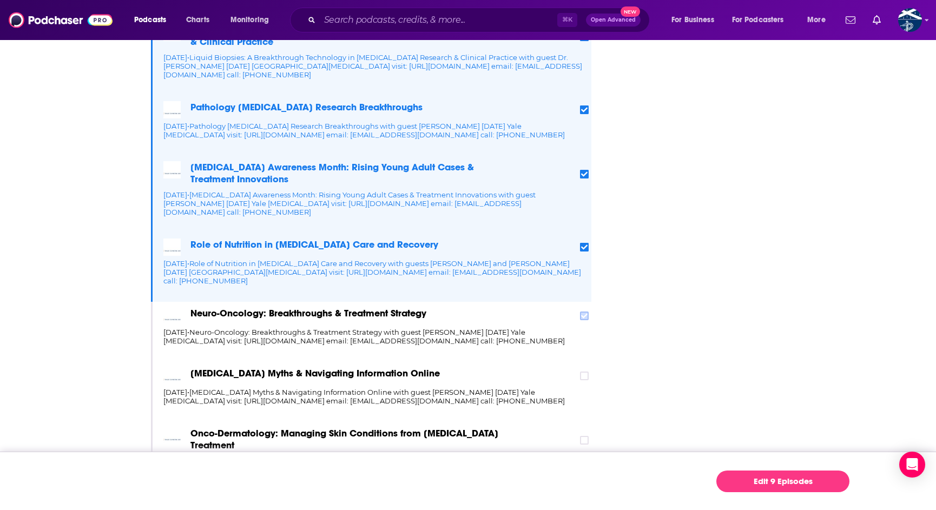
click at [584, 313] on icon at bounding box center [584, 316] width 6 height 6
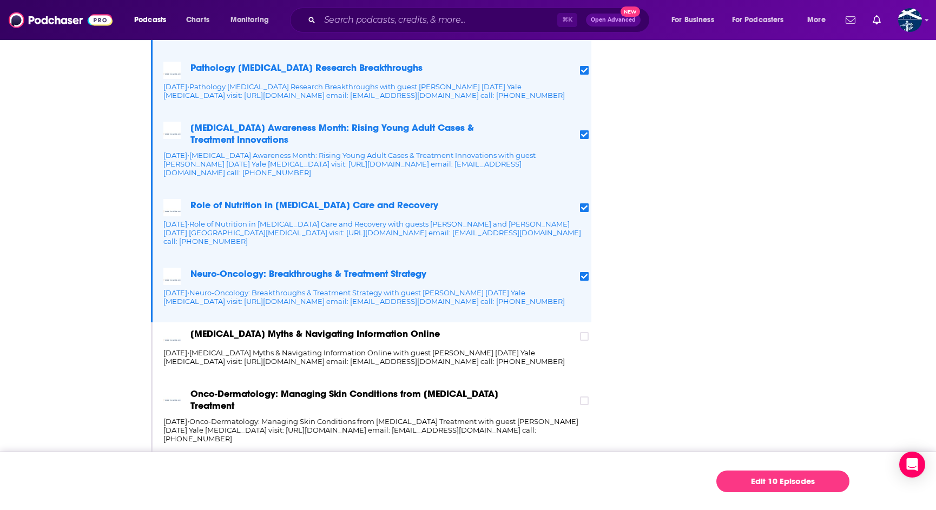
scroll to position [636, 0]
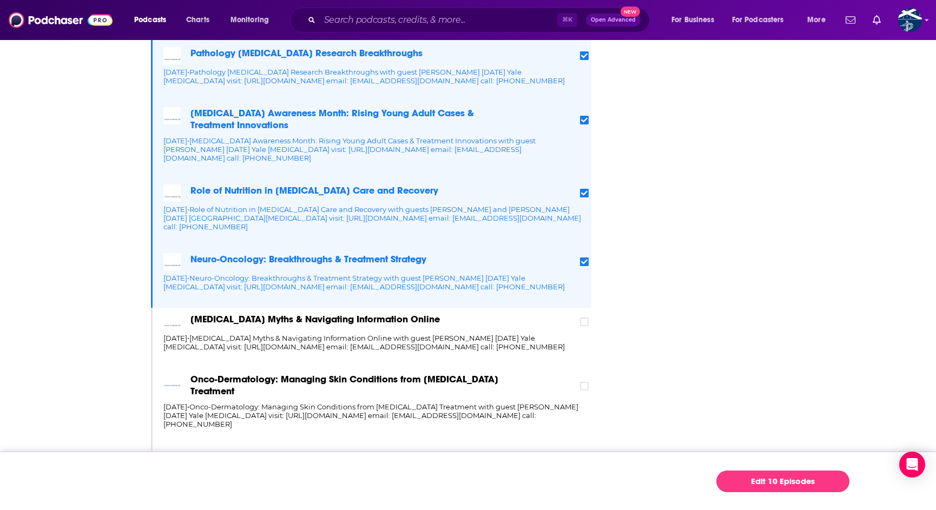
click at [585, 313] on div "Cancer Myths & Navigating Information Online" at bounding box center [377, 321] width 428 height 17
click at [585, 317] on label at bounding box center [584, 321] width 9 height 9
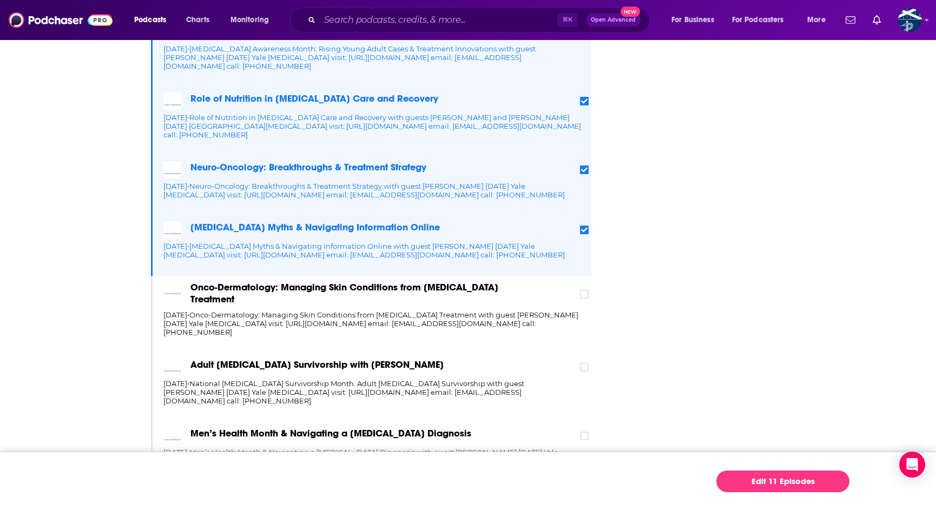
scroll to position [740, 0]
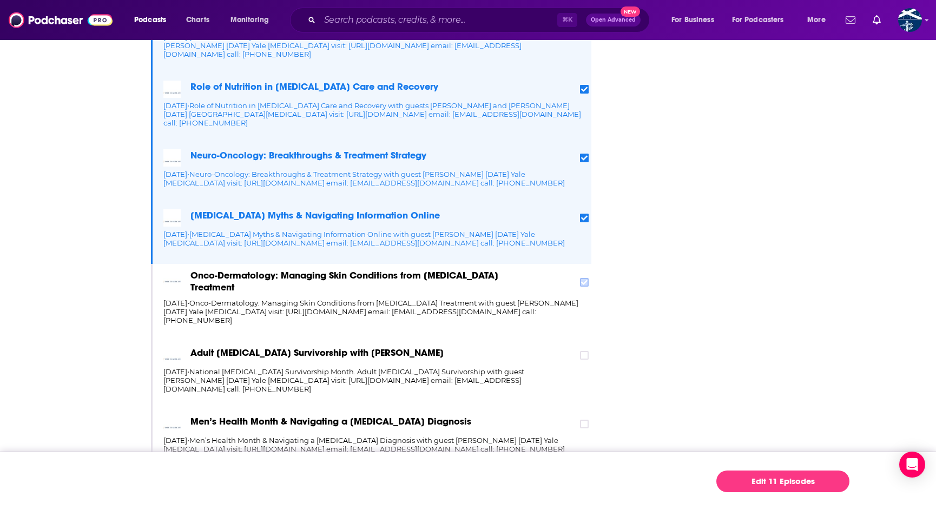
click at [586, 279] on icon at bounding box center [584, 282] width 6 height 6
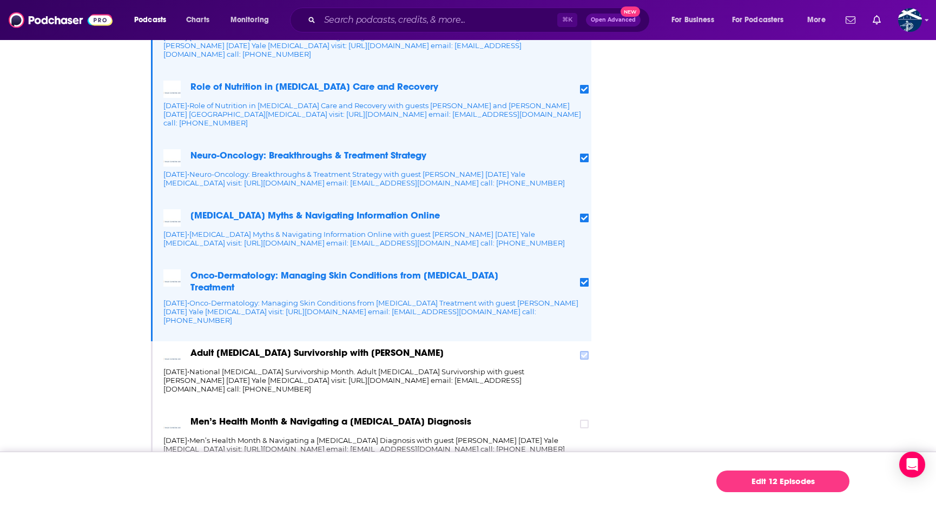
click at [585, 352] on icon at bounding box center [584, 355] width 6 height 6
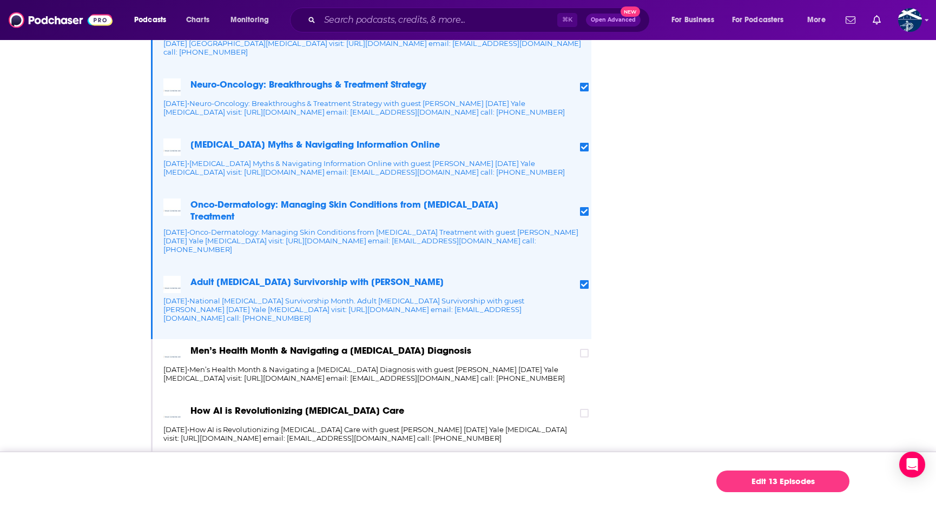
scroll to position [844, 0]
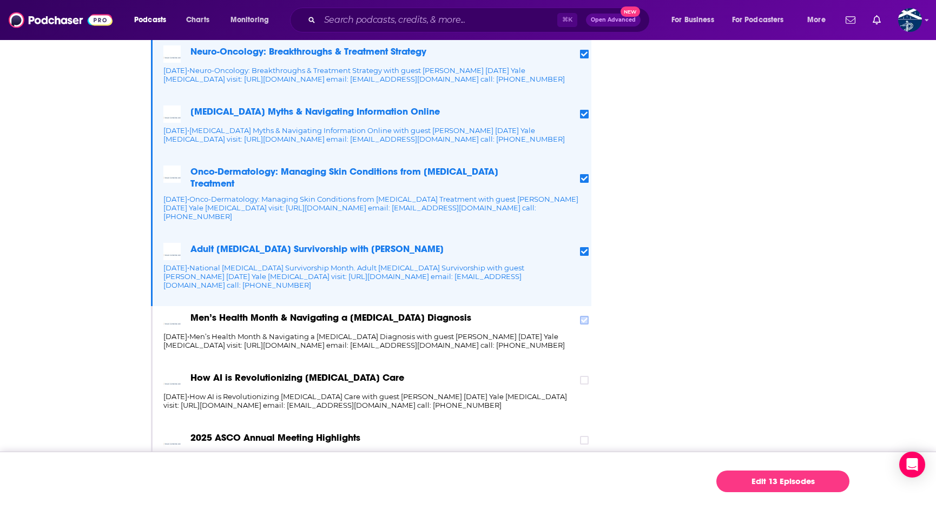
click at [586, 317] on icon at bounding box center [584, 320] width 6 height 6
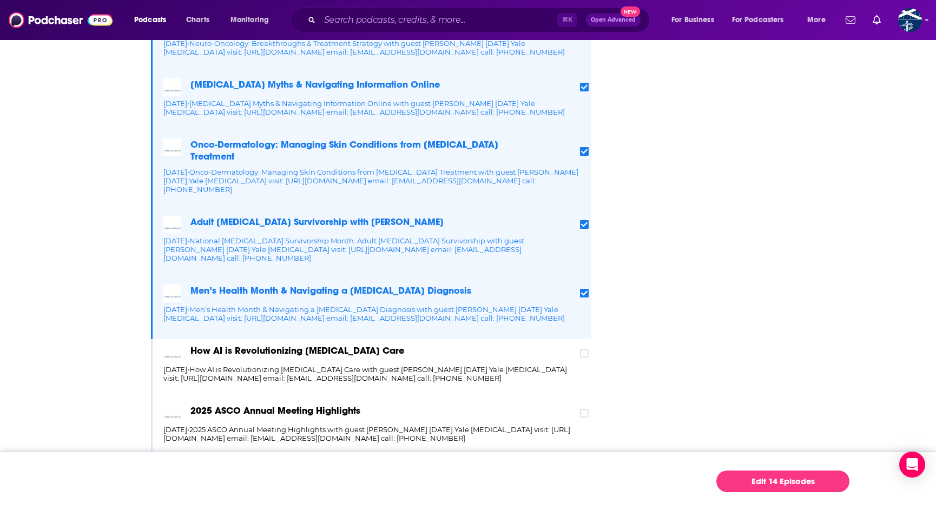
scroll to position [901, 0]
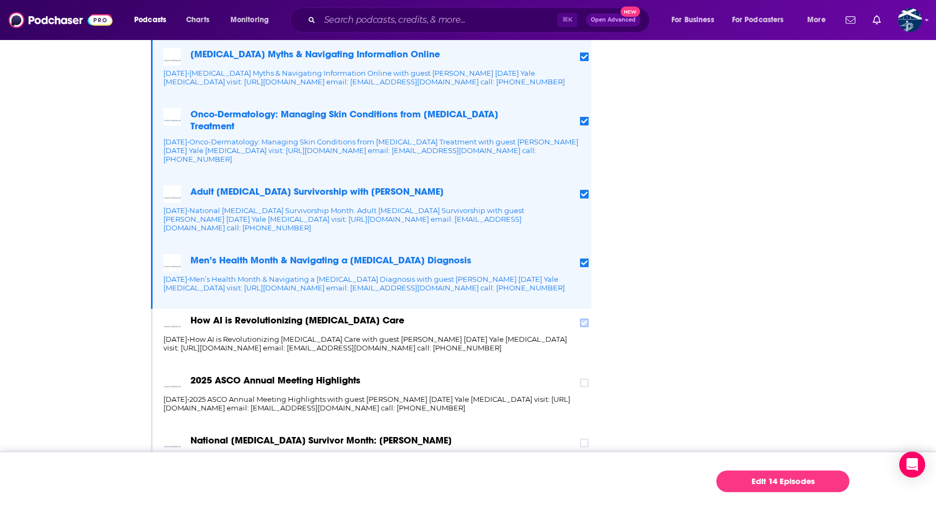
click at [582, 321] on icon at bounding box center [584, 323] width 6 height 5
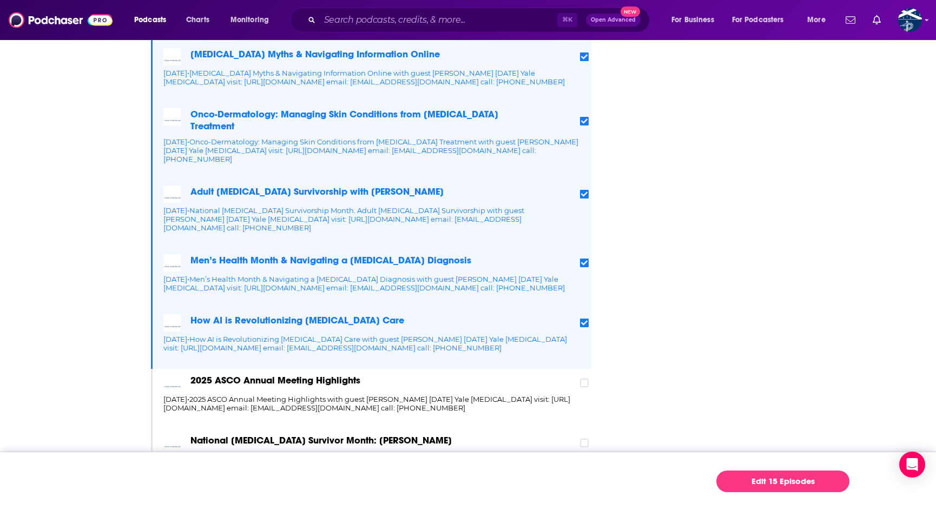
scroll to position [978, 0]
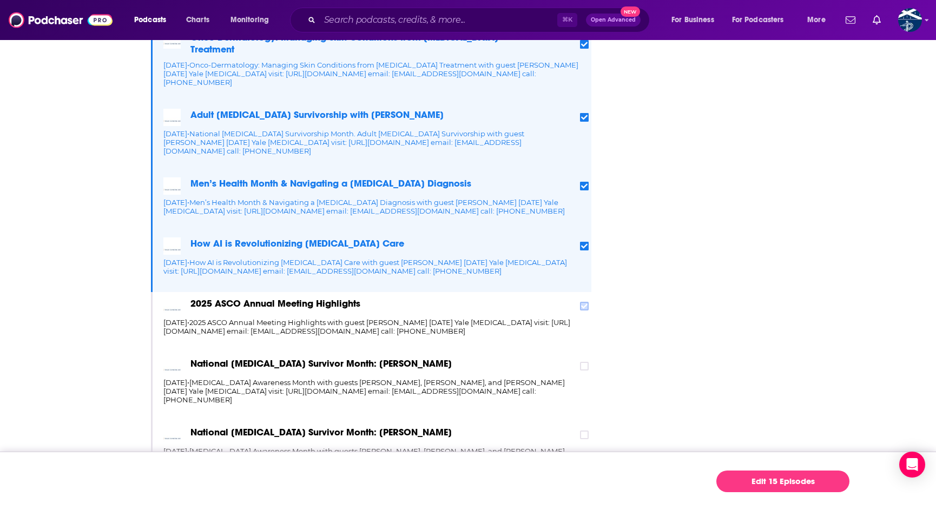
click at [585, 304] on icon at bounding box center [584, 306] width 6 height 5
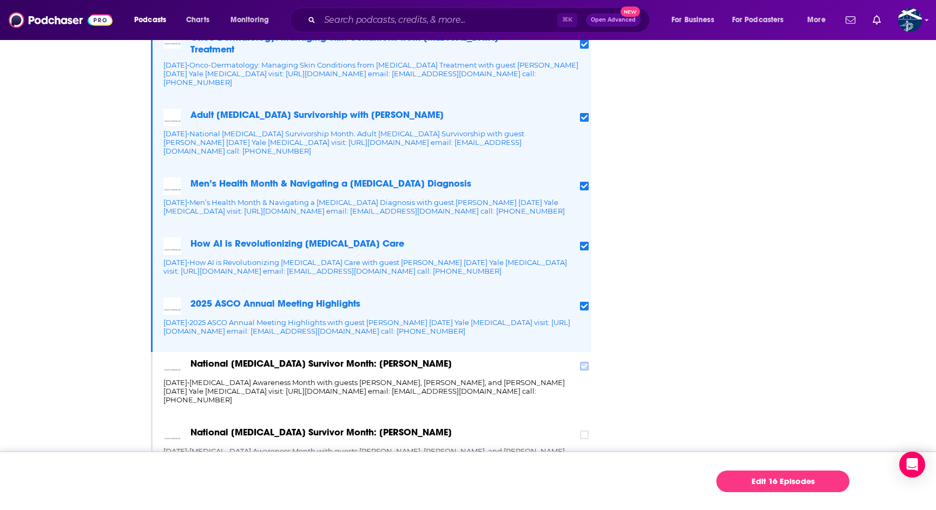
click at [583, 363] on icon at bounding box center [584, 366] width 6 height 6
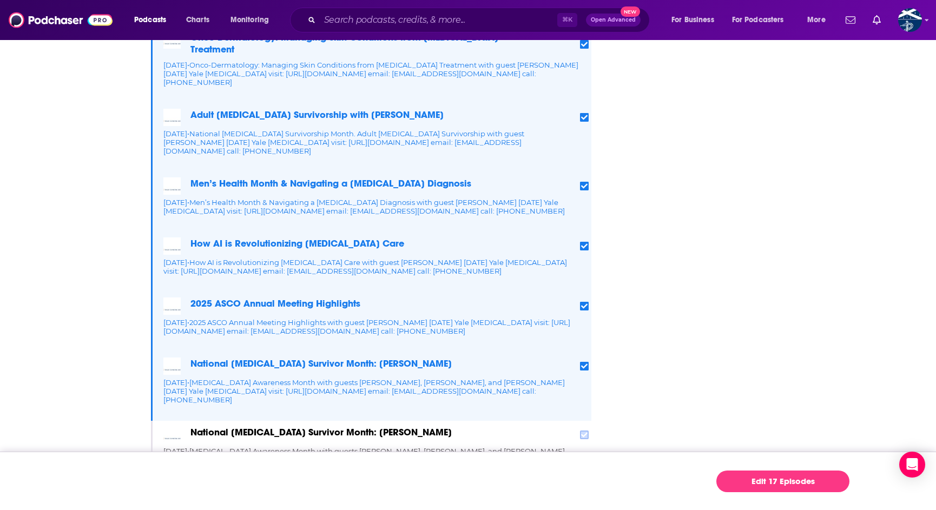
scroll to position [1020, 0]
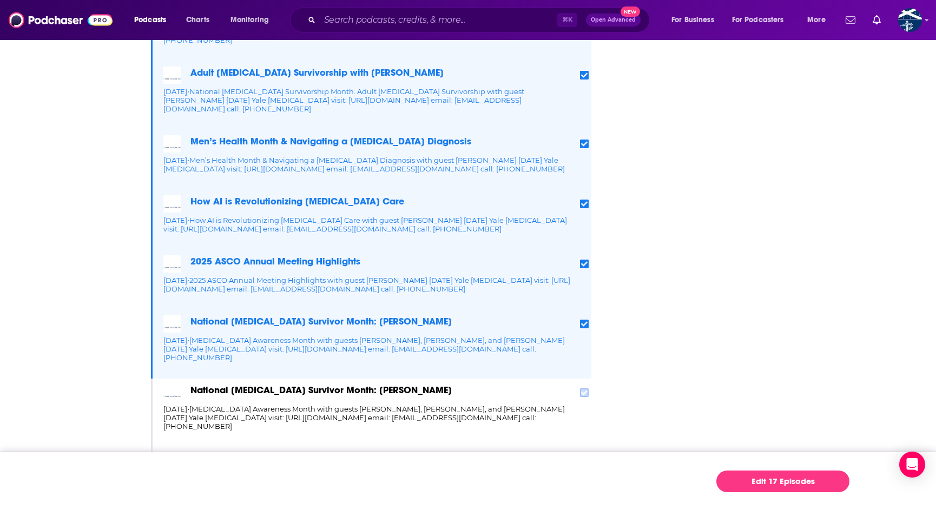
click at [583, 388] on label at bounding box center [584, 392] width 9 height 9
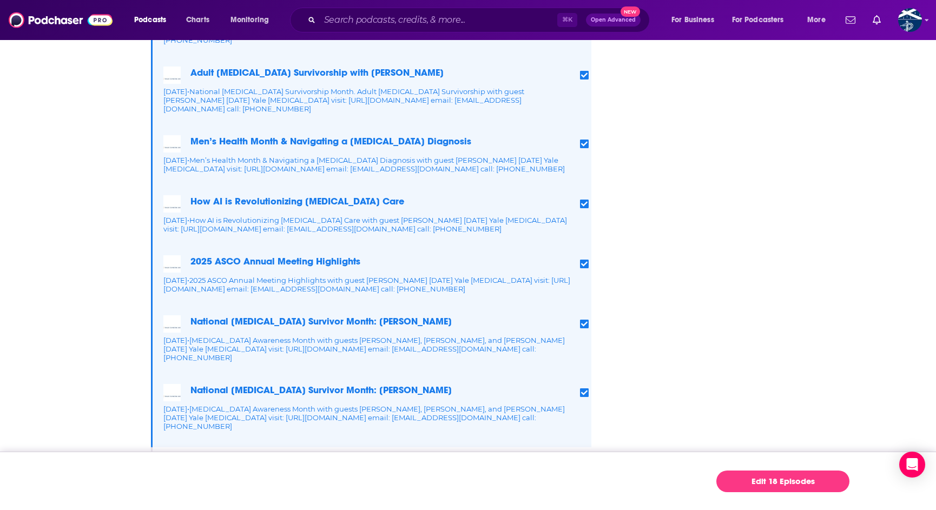
scroll to position [1100, 0]
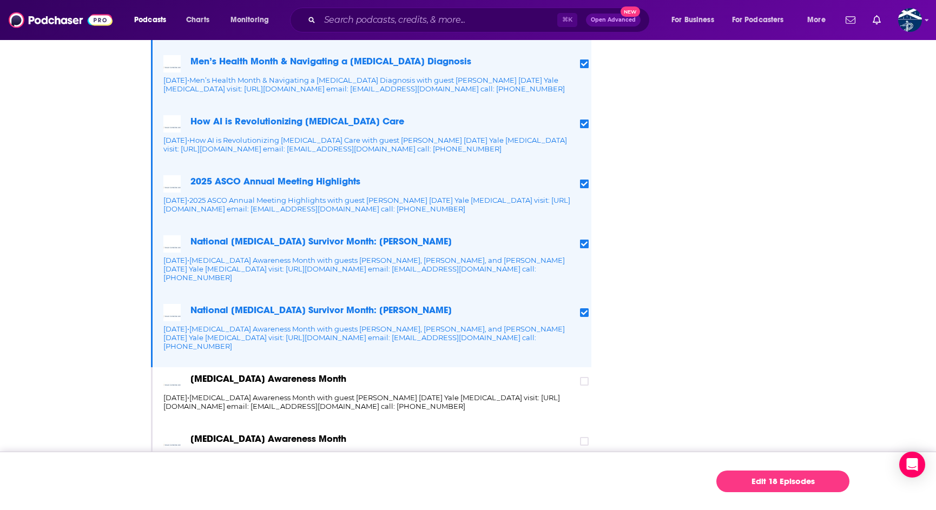
click at [586, 310] on icon at bounding box center [584, 312] width 6 height 5
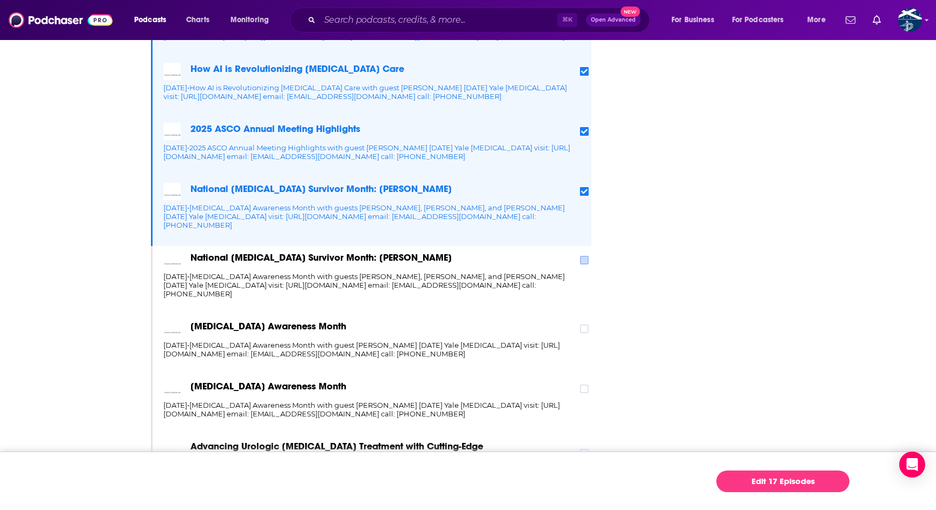
scroll to position [1193, 0]
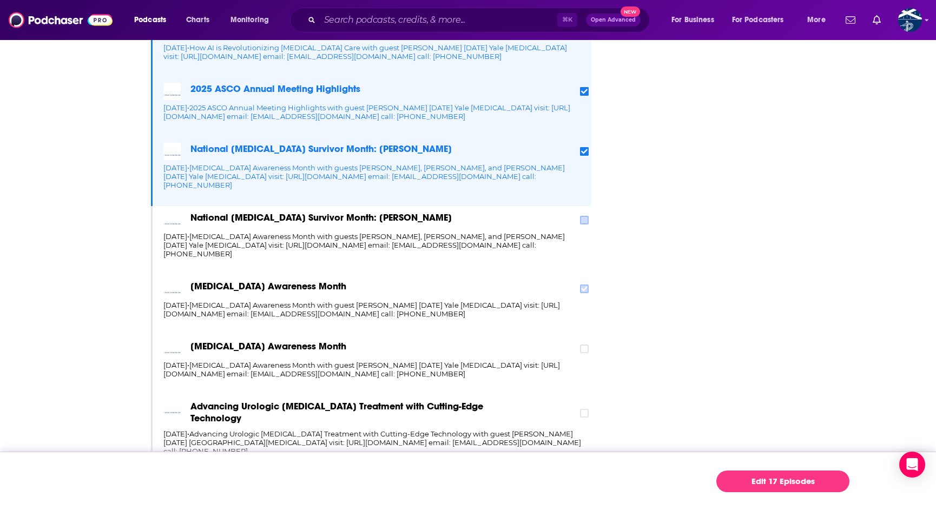
click at [581, 284] on label at bounding box center [584, 288] width 9 height 9
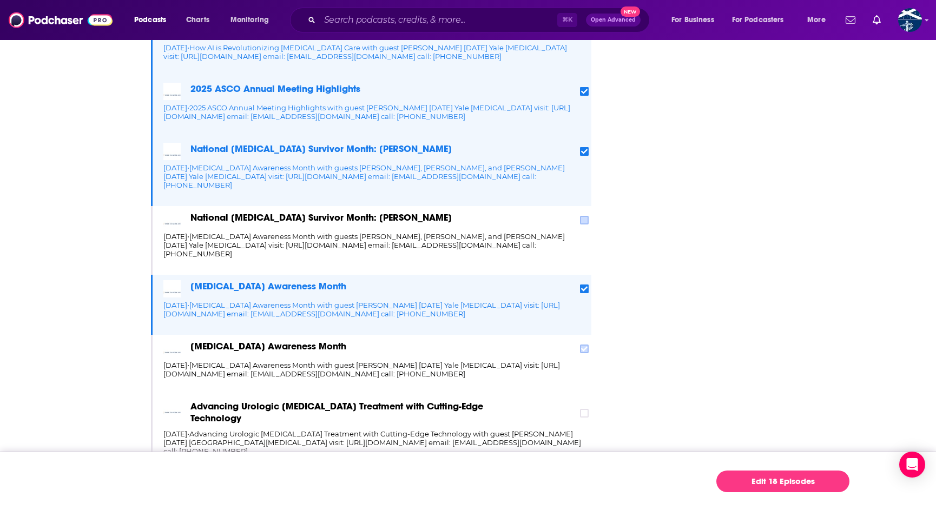
click at [583, 346] on icon at bounding box center [584, 349] width 6 height 6
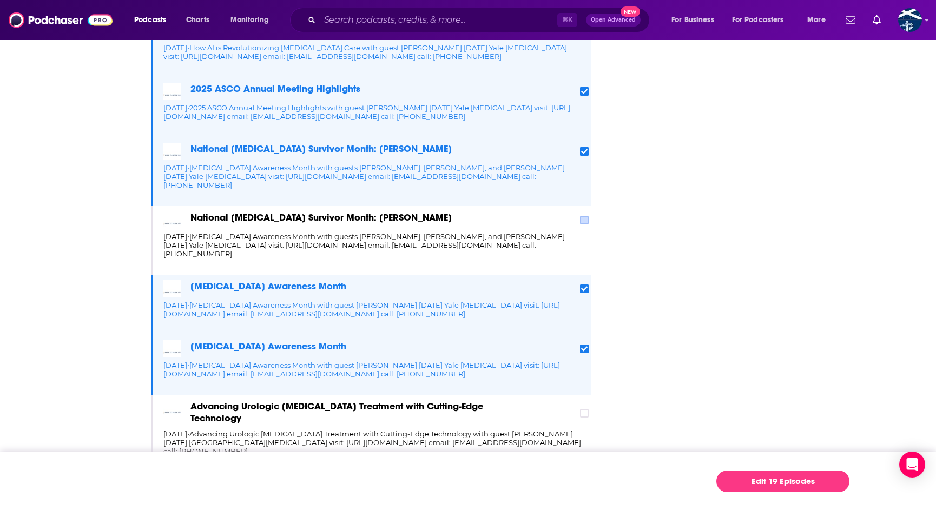
scroll to position [1217, 0]
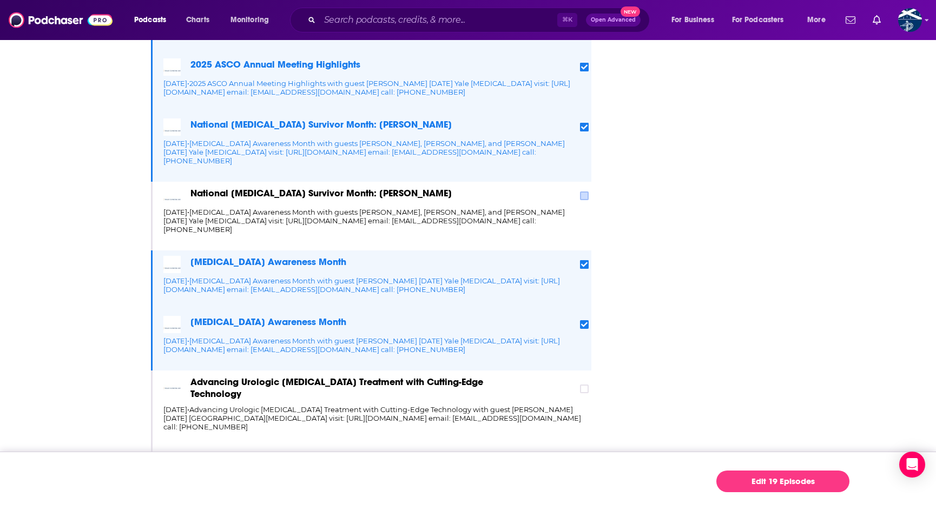
click at [586, 321] on icon at bounding box center [584, 324] width 6 height 6
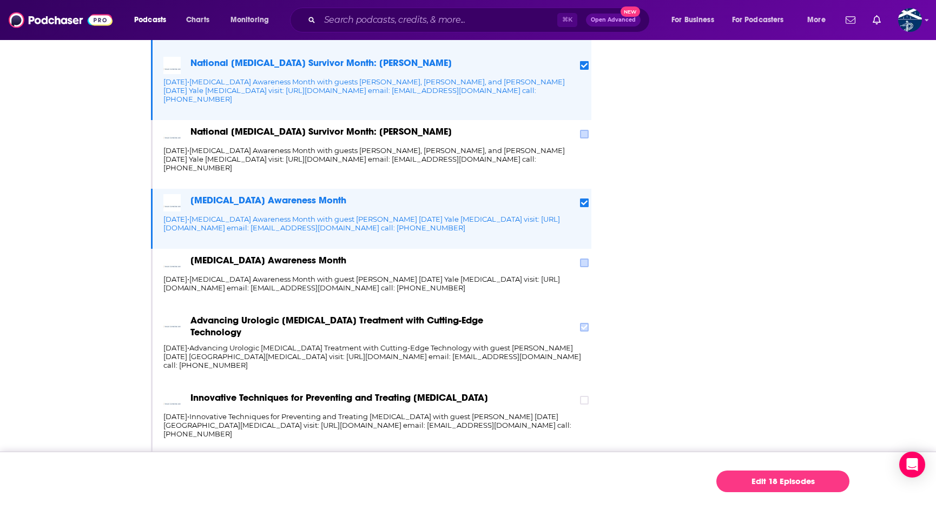
click at [582, 325] on icon at bounding box center [584, 327] width 6 height 5
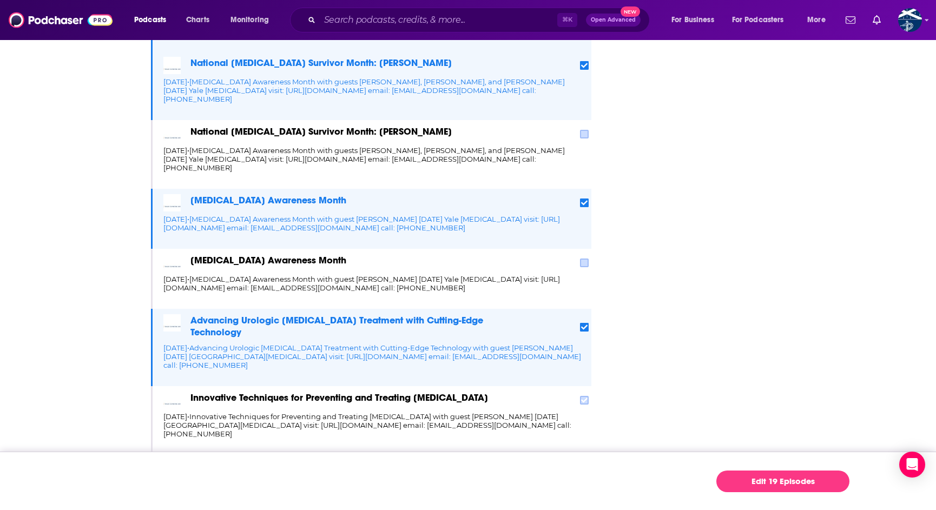
scroll to position [1308, 0]
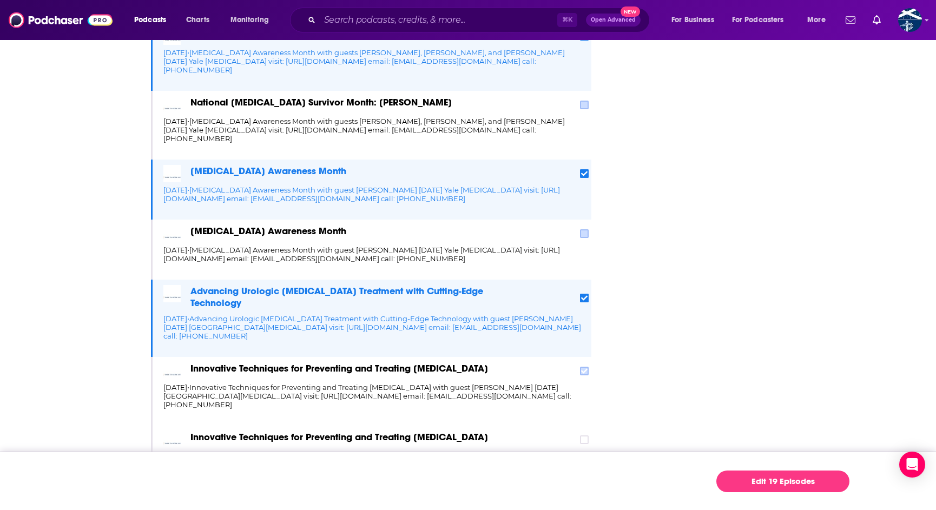
click at [582, 368] on icon at bounding box center [584, 371] width 6 height 6
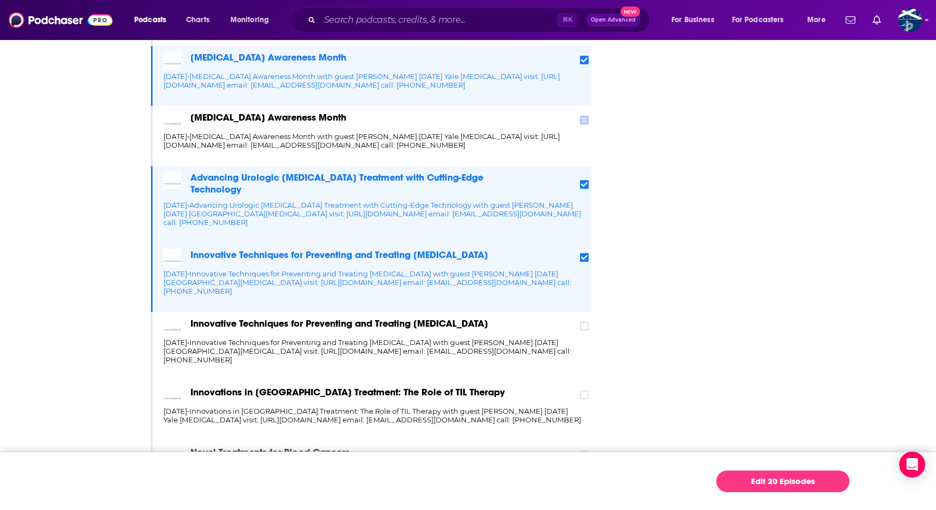
scroll to position [1422, 0]
click at [582, 392] on icon at bounding box center [584, 395] width 6 height 6
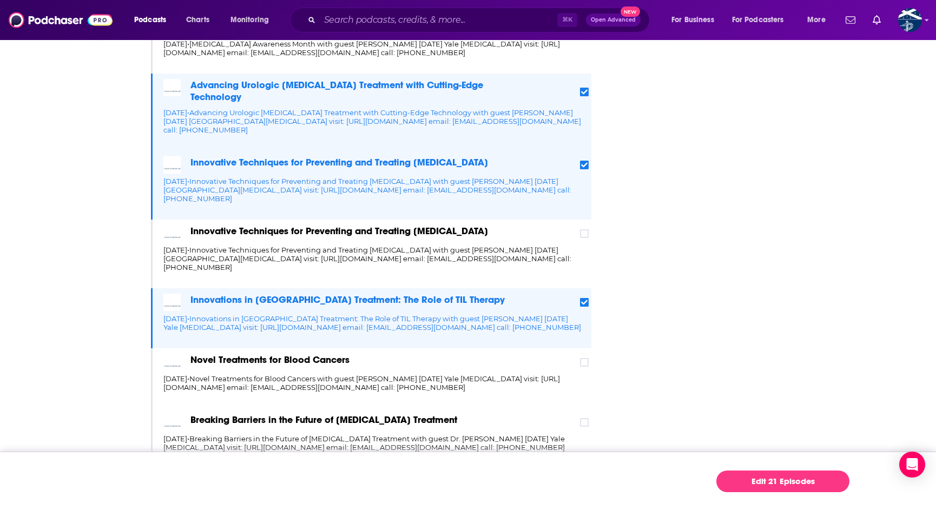
scroll to position [1538, 0]
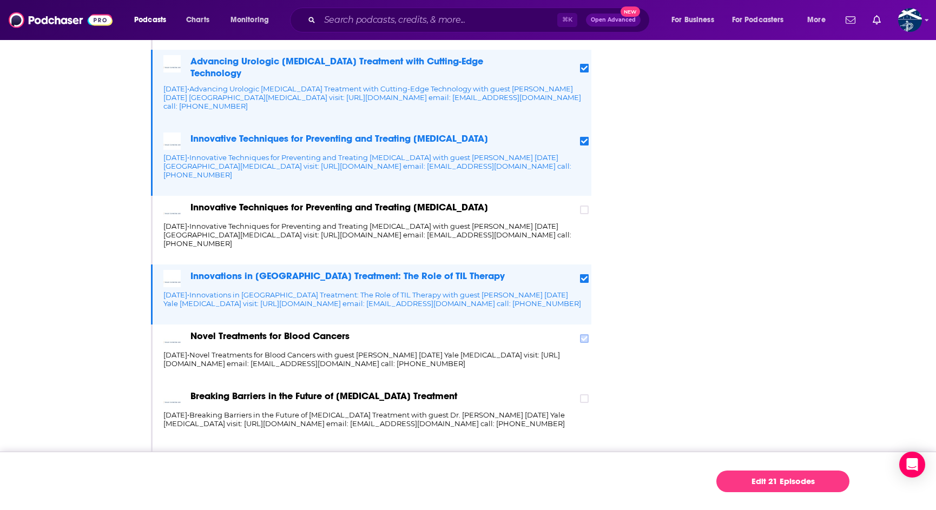
click at [587, 335] on icon at bounding box center [584, 338] width 6 height 6
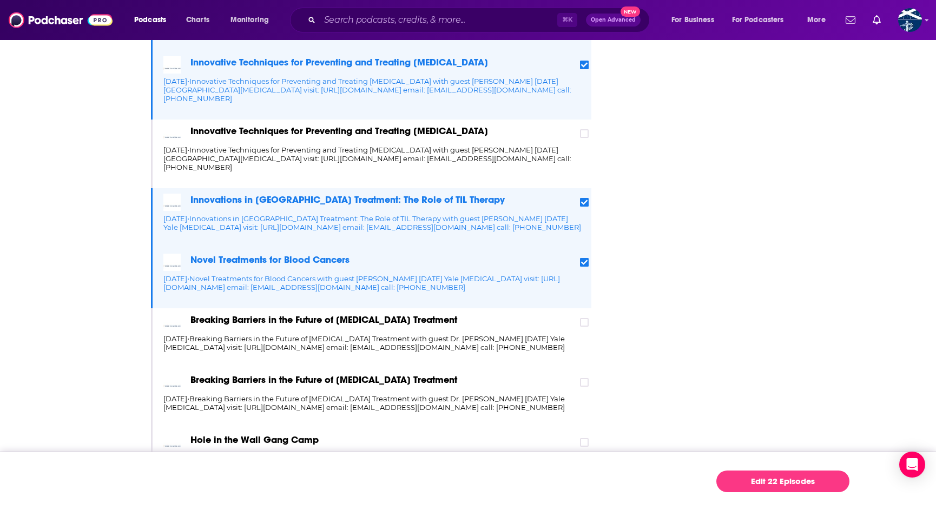
scroll to position [1631, 0]
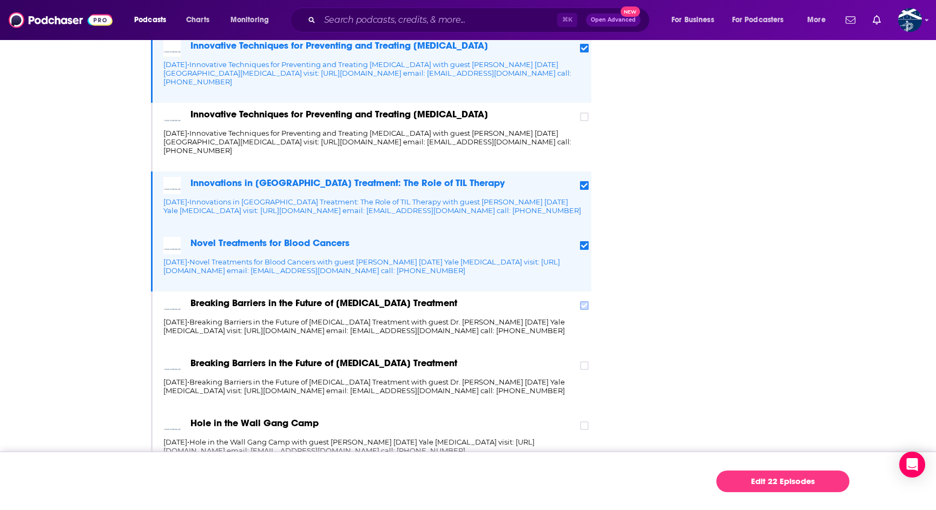
click at [586, 301] on label at bounding box center [584, 305] width 9 height 9
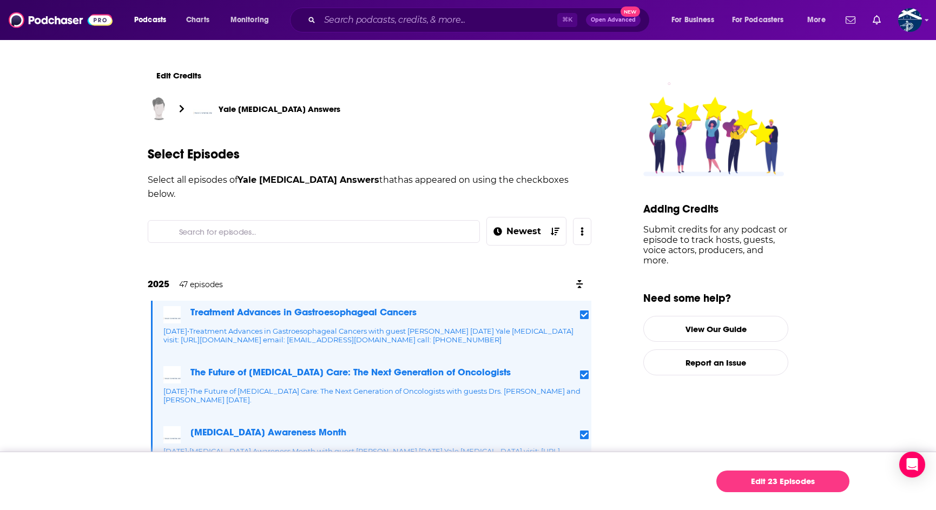
scroll to position [0, 0]
click at [766, 481] on link "Edit 23 Episodes" at bounding box center [782, 481] width 133 height 22
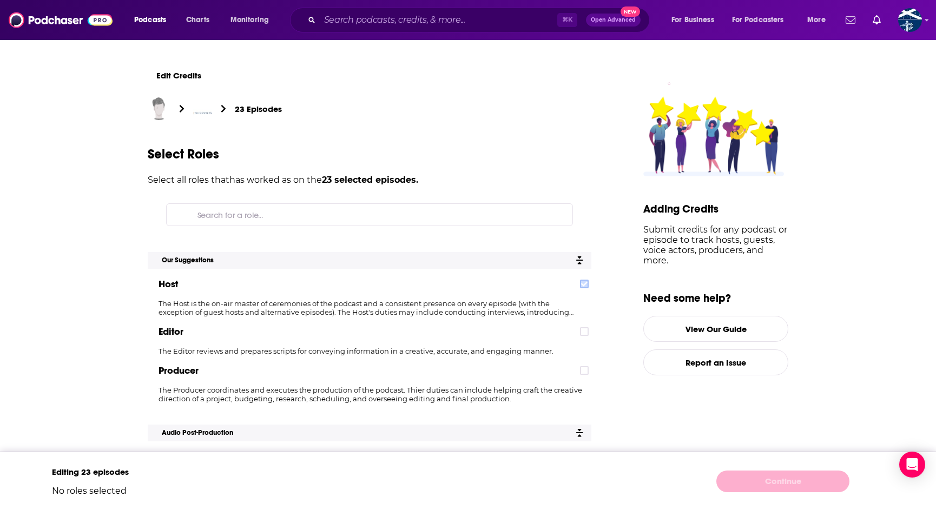
click at [583, 285] on icon at bounding box center [584, 284] width 6 height 6
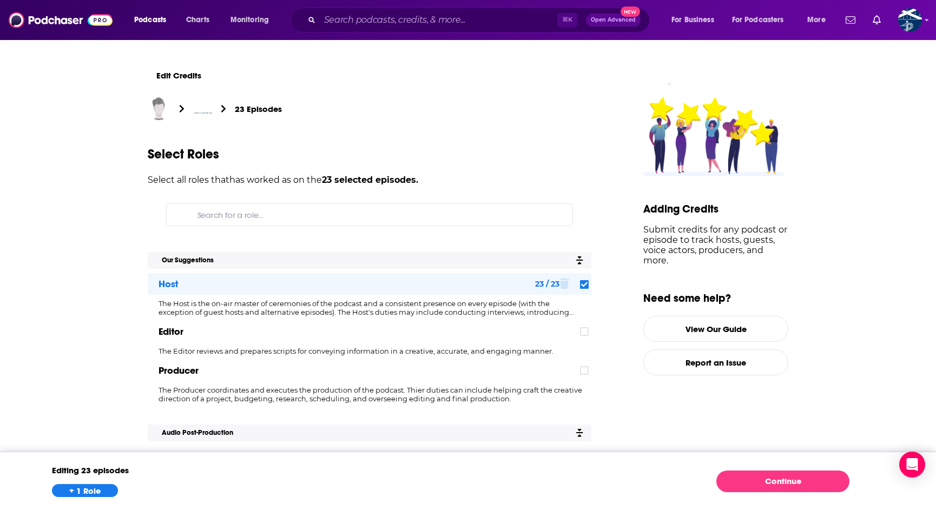
click at [772, 488] on link "Continue" at bounding box center [782, 481] width 133 height 22
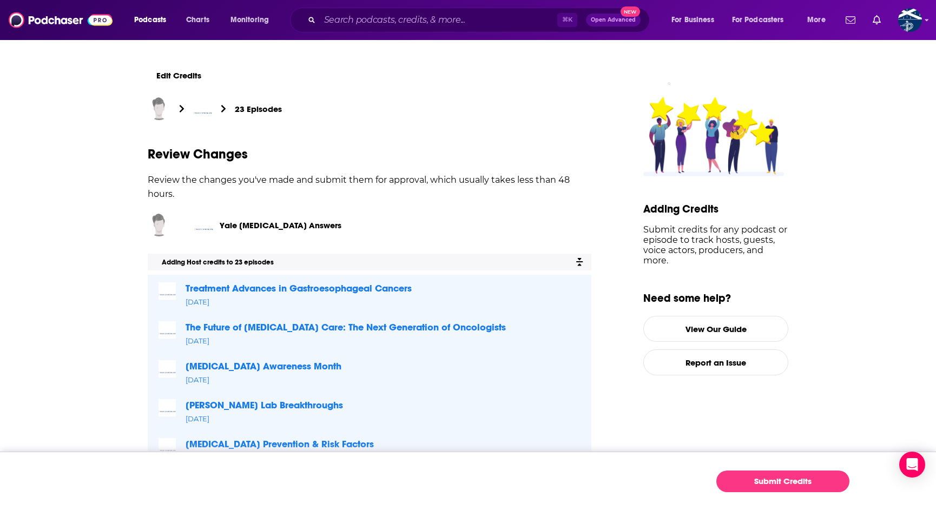
click at [755, 475] on button "Submit Credits" at bounding box center [782, 481] width 133 height 22
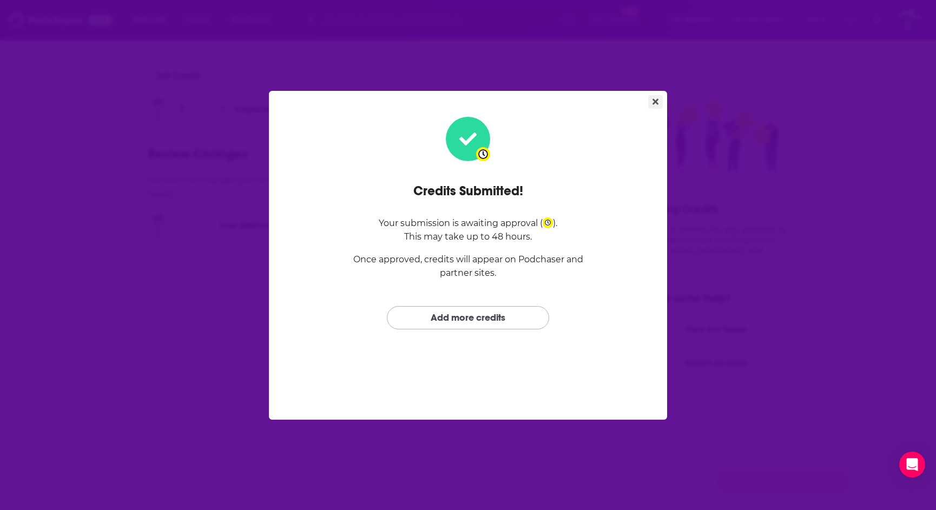
click at [654, 106] on button "Close" at bounding box center [655, 102] width 15 height 14
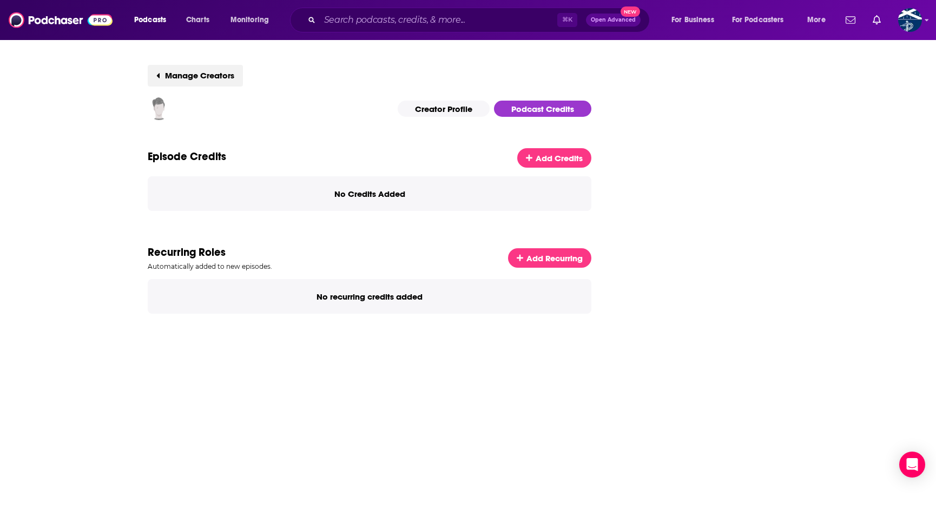
click at [188, 75] on link "Manage Creators" at bounding box center [195, 76] width 95 height 22
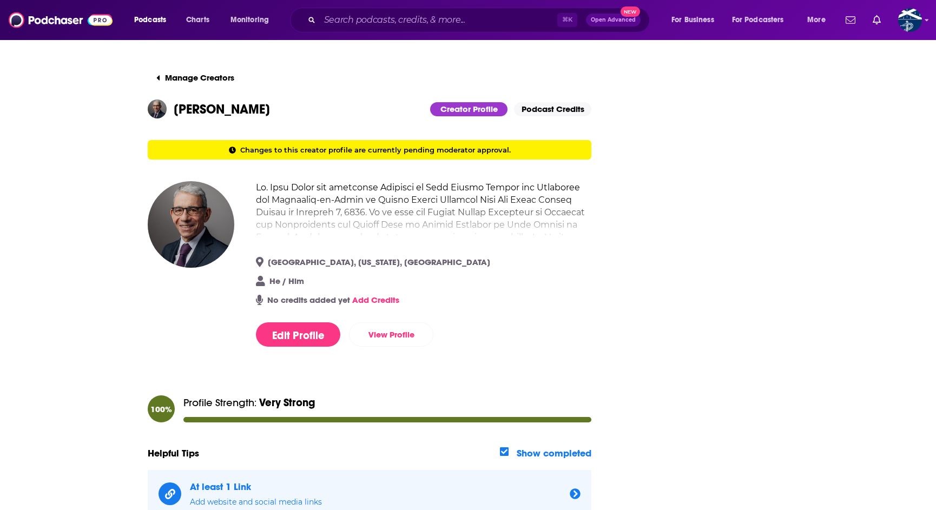
click at [397, 300] on link "Add Credits" at bounding box center [375, 300] width 47 height 10
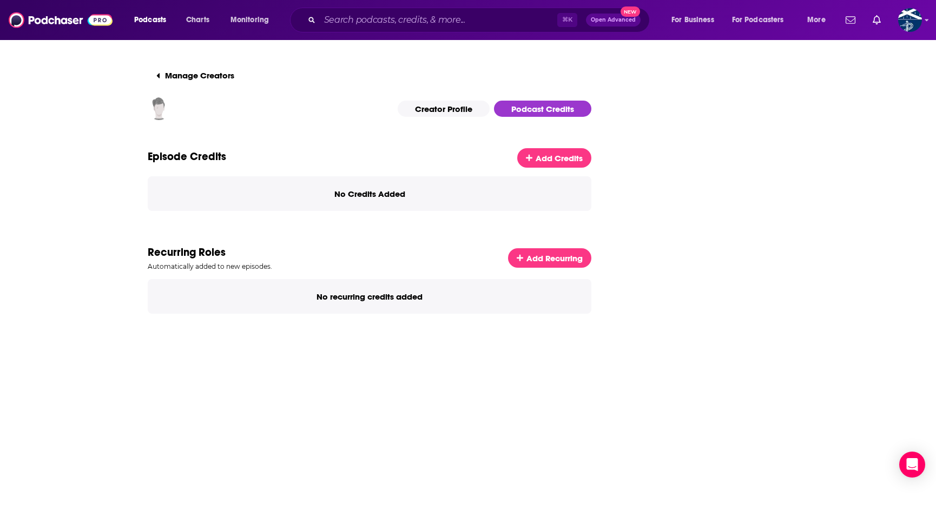
click at [539, 259] on span "Add Recurring" at bounding box center [554, 258] width 56 height 10
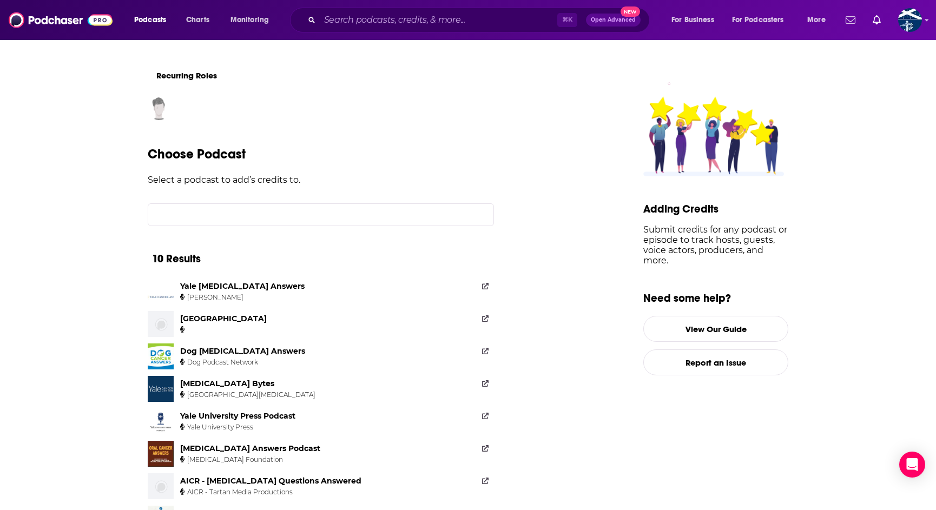
click at [355, 288] on link "Yale Cancer Answers Dr. Eric P. Winer" at bounding box center [321, 292] width 346 height 26
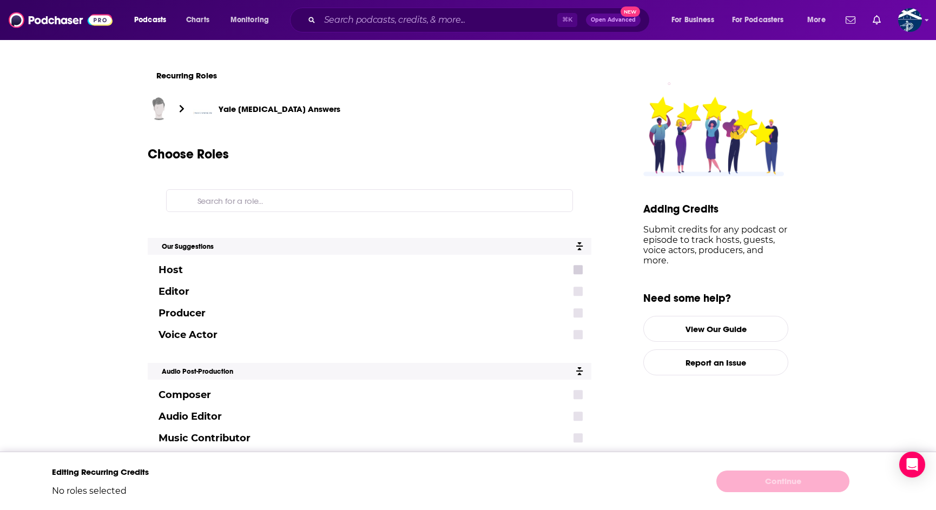
click at [573, 269] on icon "Add Role" at bounding box center [578, 270] width 10 height 10
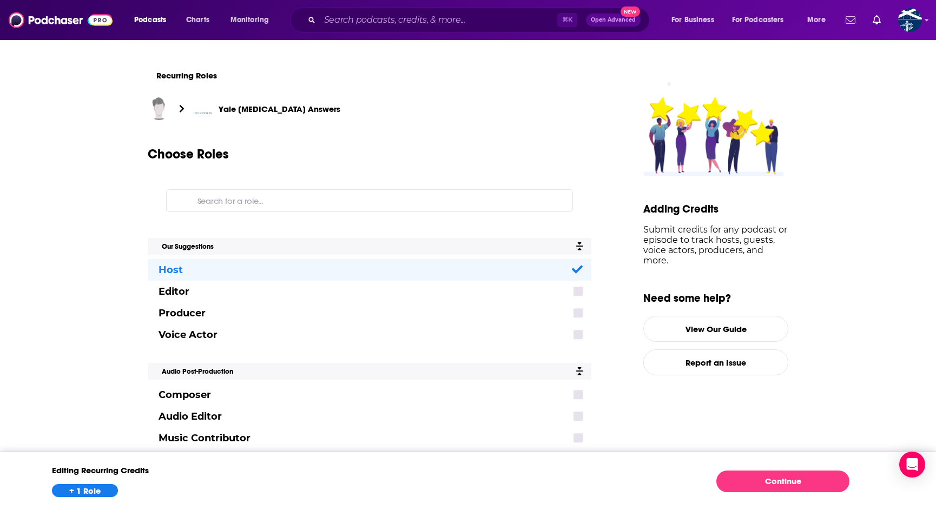
click at [799, 486] on link "Continue" at bounding box center [782, 481] width 133 height 22
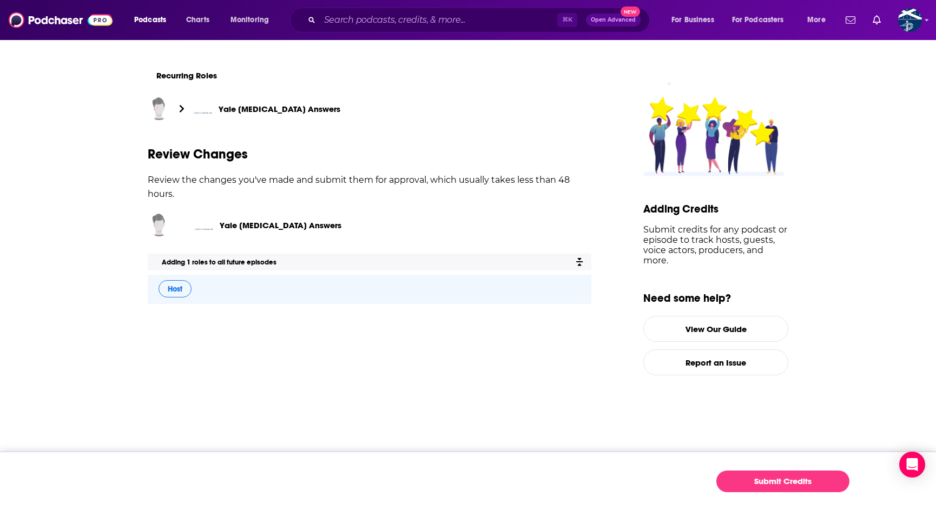
click at [761, 478] on button "Submit Credits" at bounding box center [782, 481] width 133 height 22
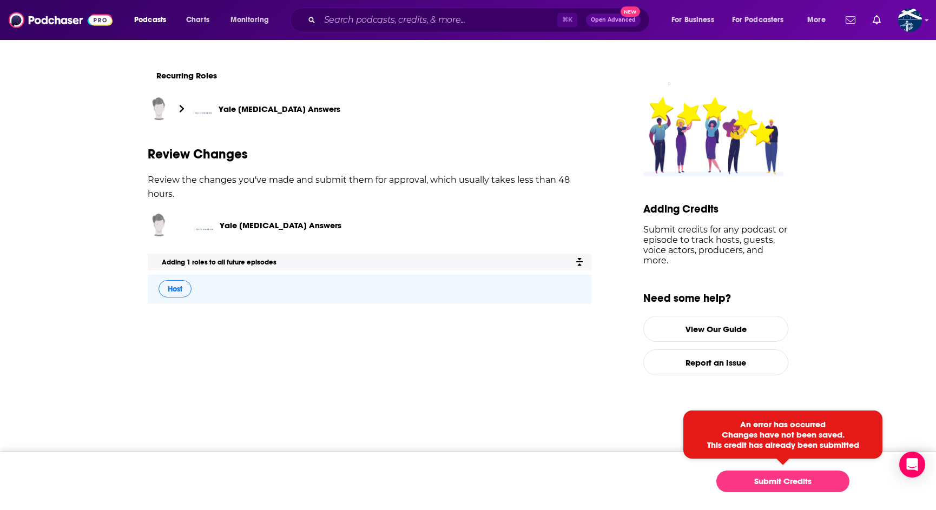
click at [512, 361] on main "Recurring Roles Yale Cancer Answers Review Changes Review the changes you've ma…" at bounding box center [387, 207] width 478 height 336
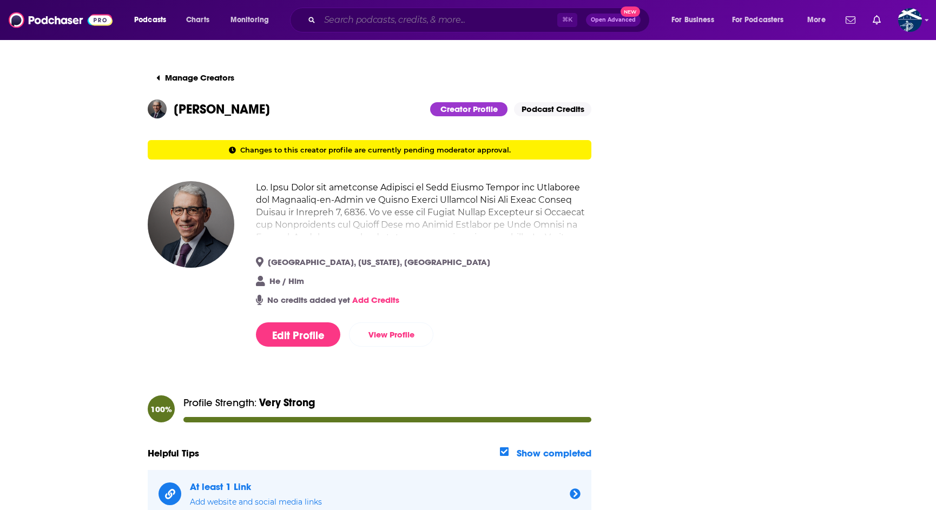
click at [394, 23] on input "Search podcasts, credits, & more..." at bounding box center [438, 19] width 237 height 17
click at [667, 0] on div "Podcasts Charts Monitoring ⌘ K Open Advanced New For Business For Podcasters Mo…" at bounding box center [468, 20] width 936 height 40
